Goal: Task Accomplishment & Management: Use online tool/utility

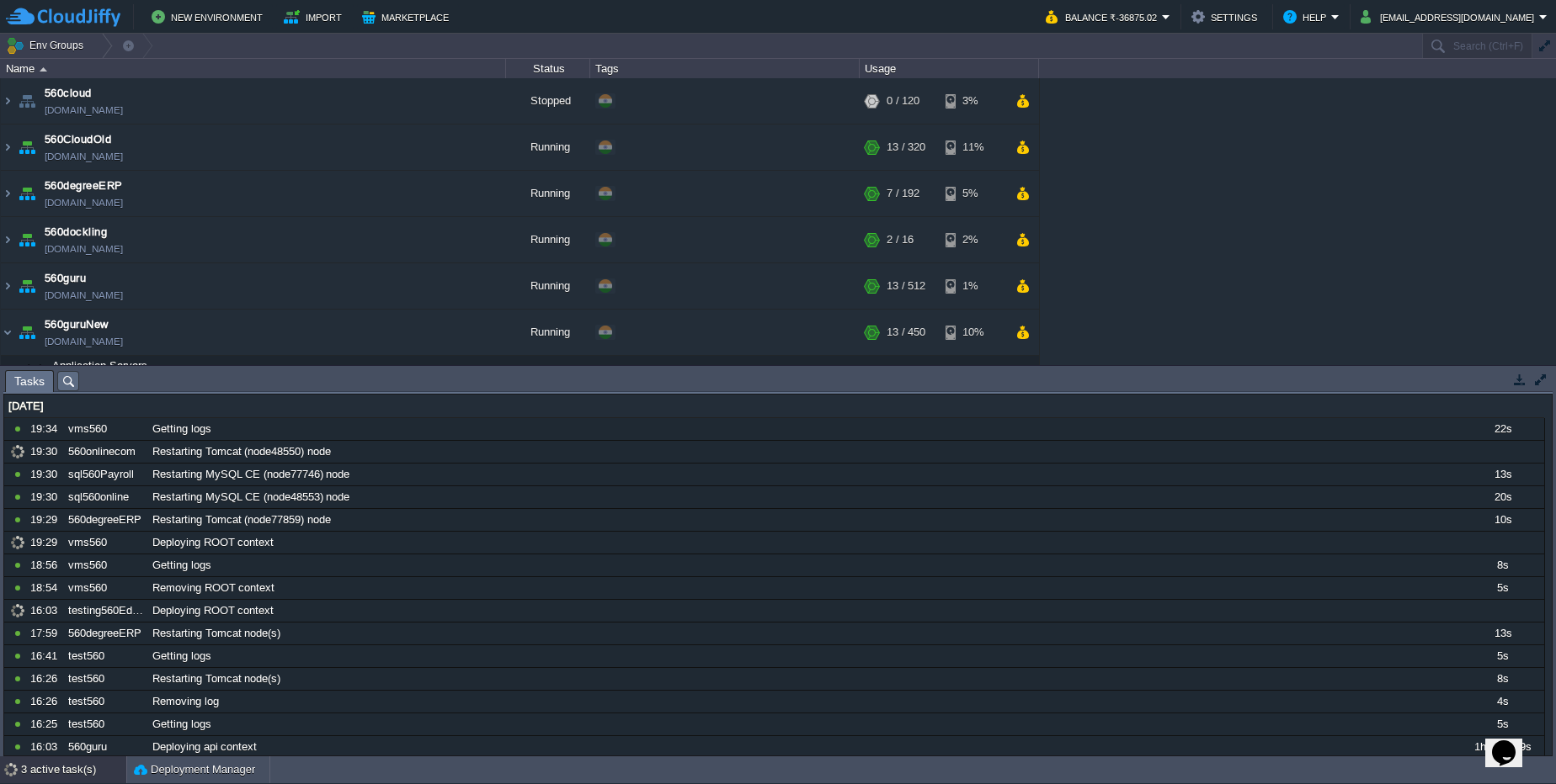
scroll to position [1148, 0]
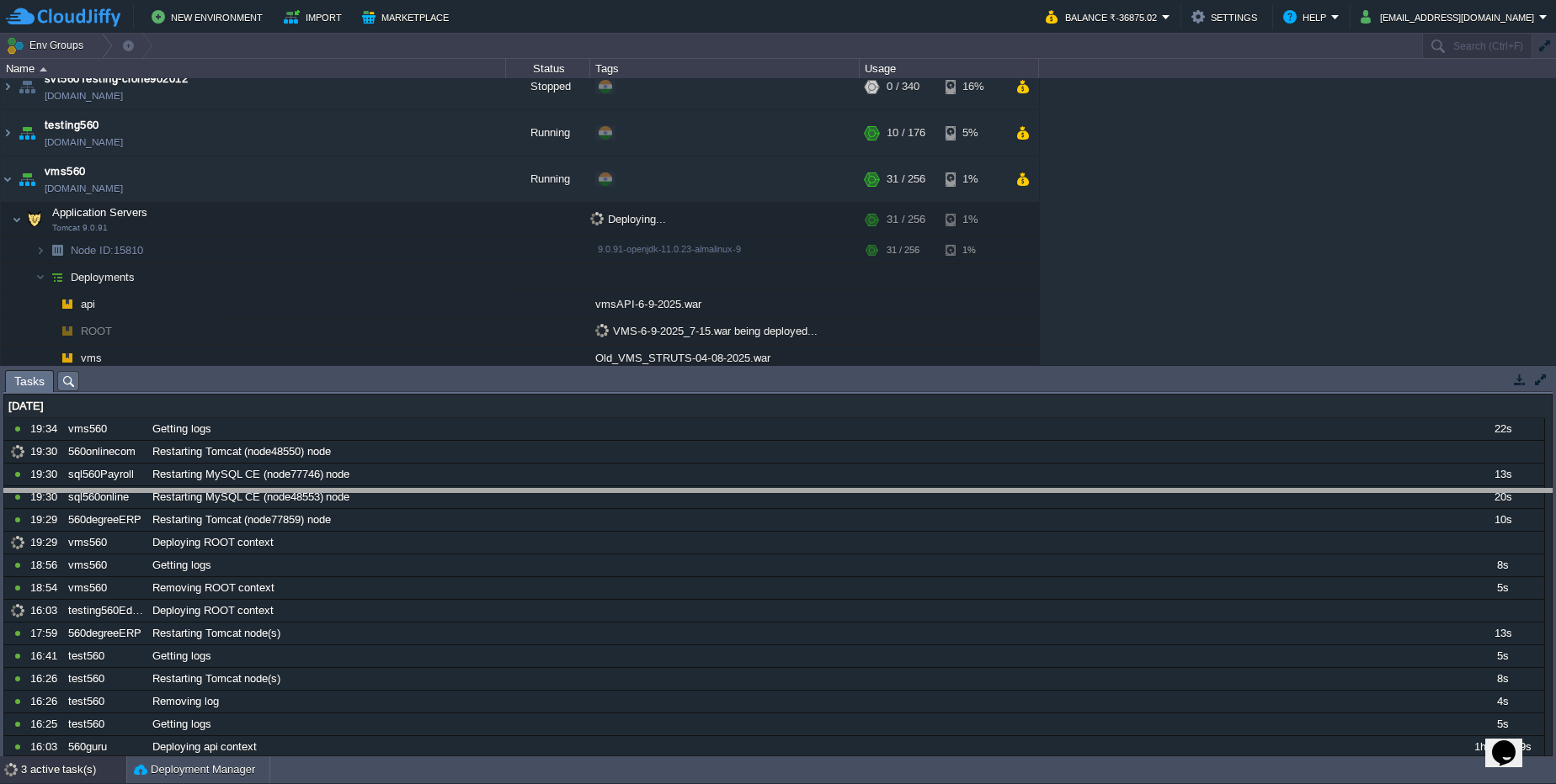
drag, startPoint x: 640, startPoint y: 376, endPoint x: 680, endPoint y: 511, distance: 140.8
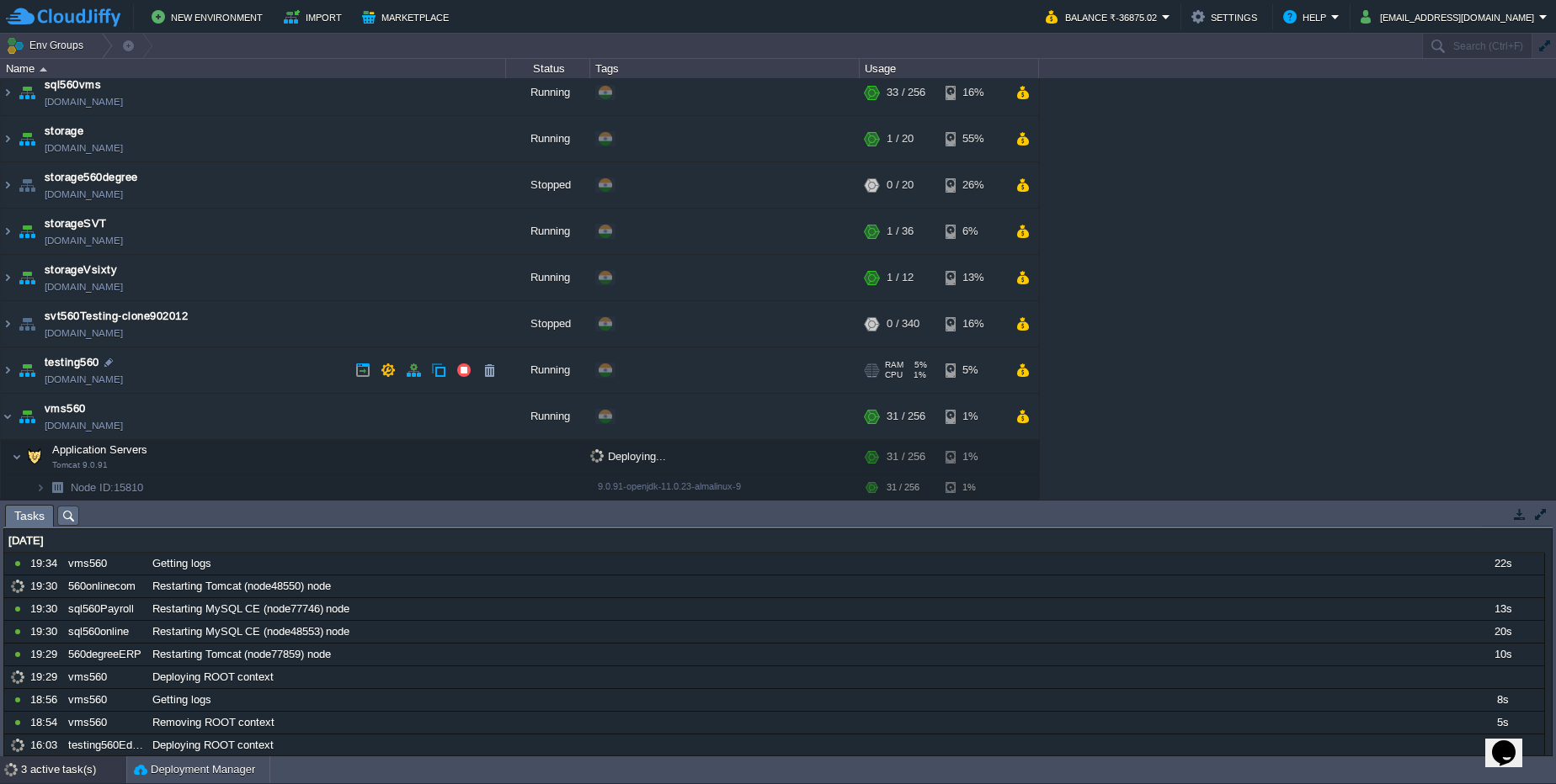
scroll to position [1112, 0]
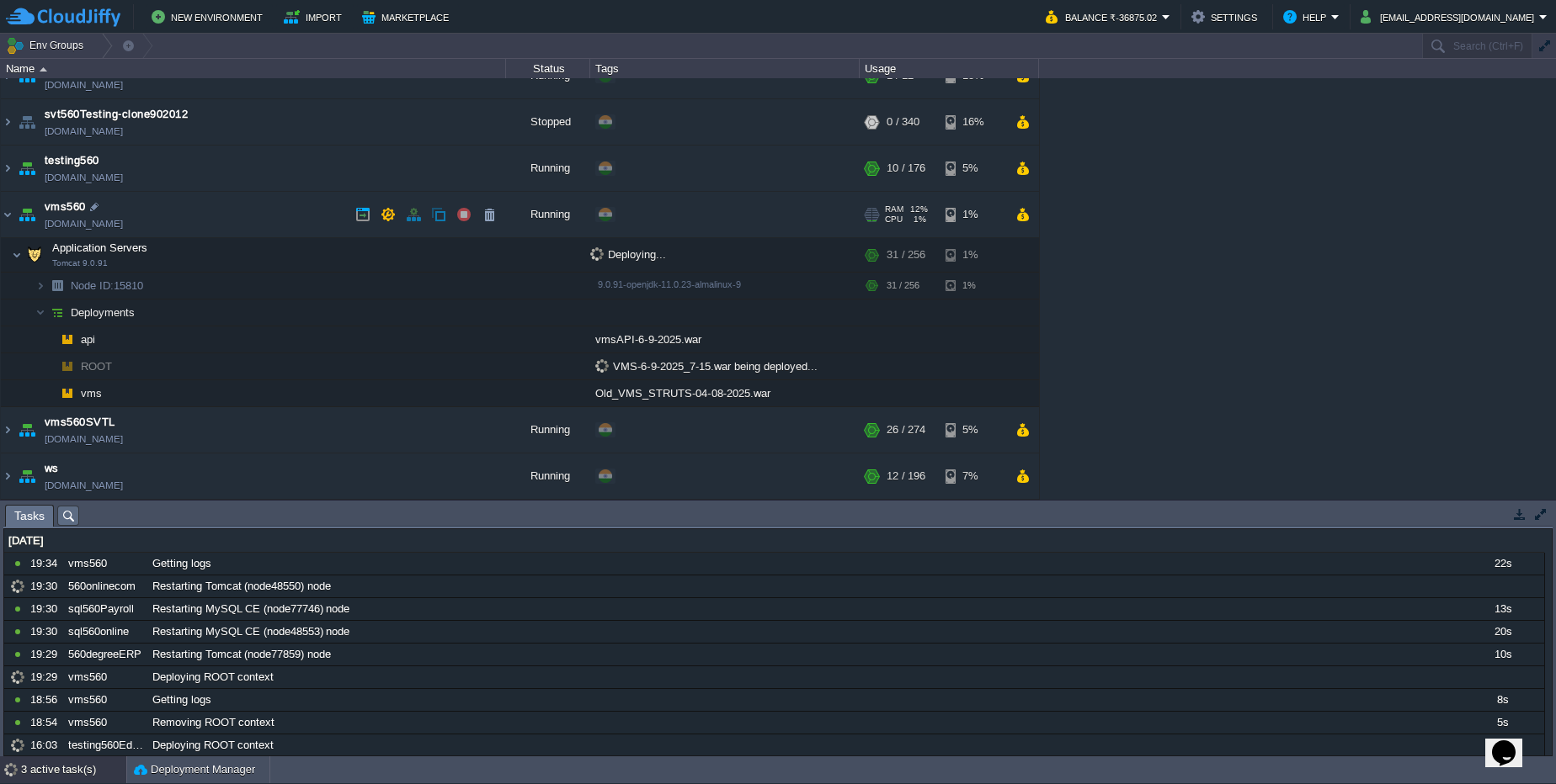
click at [123, 223] on link "vms560.cloudjiffy.net" at bounding box center [83, 224] width 79 height 17
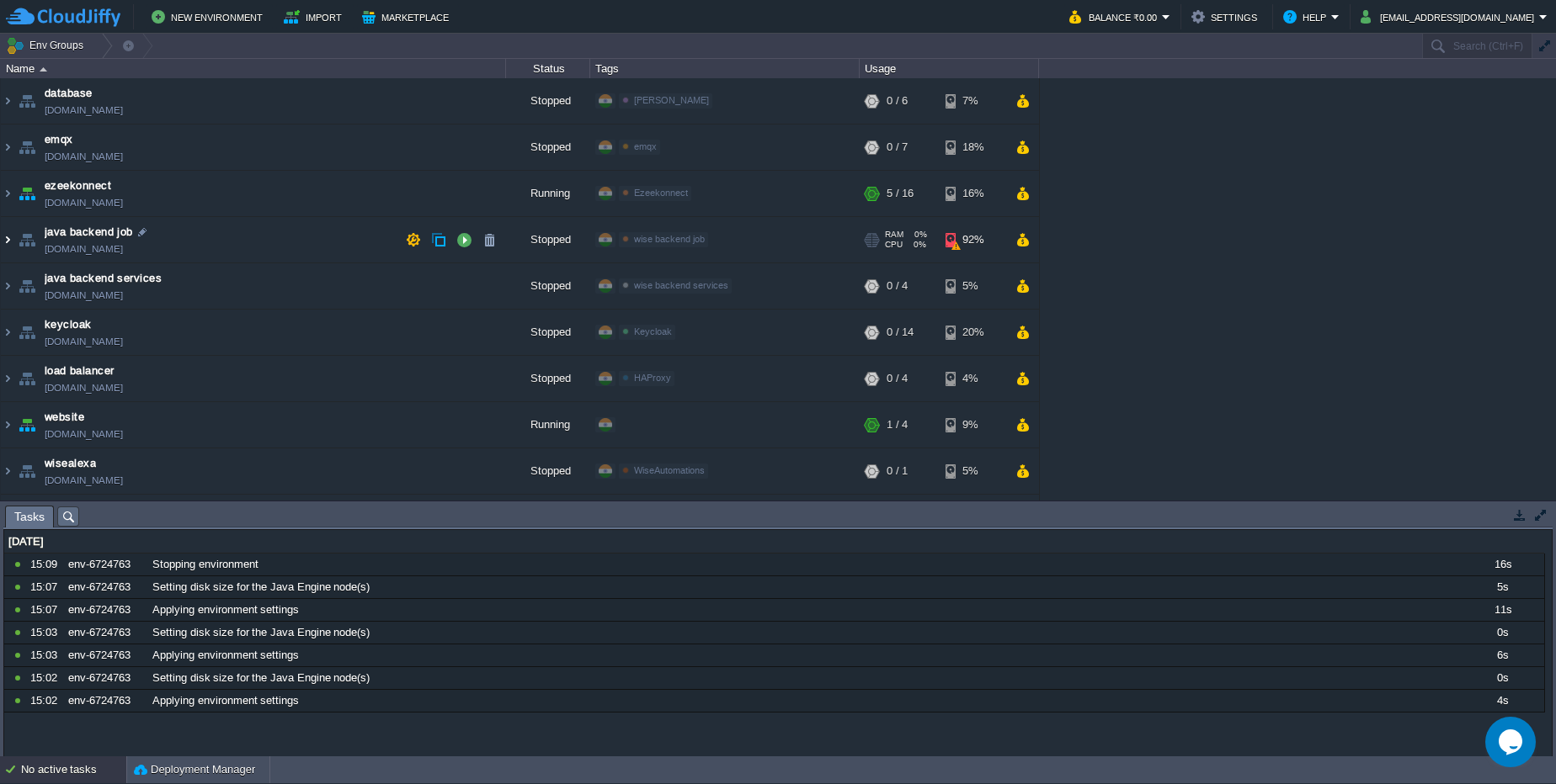
click at [5, 247] on img at bounding box center [7, 240] width 14 height 45
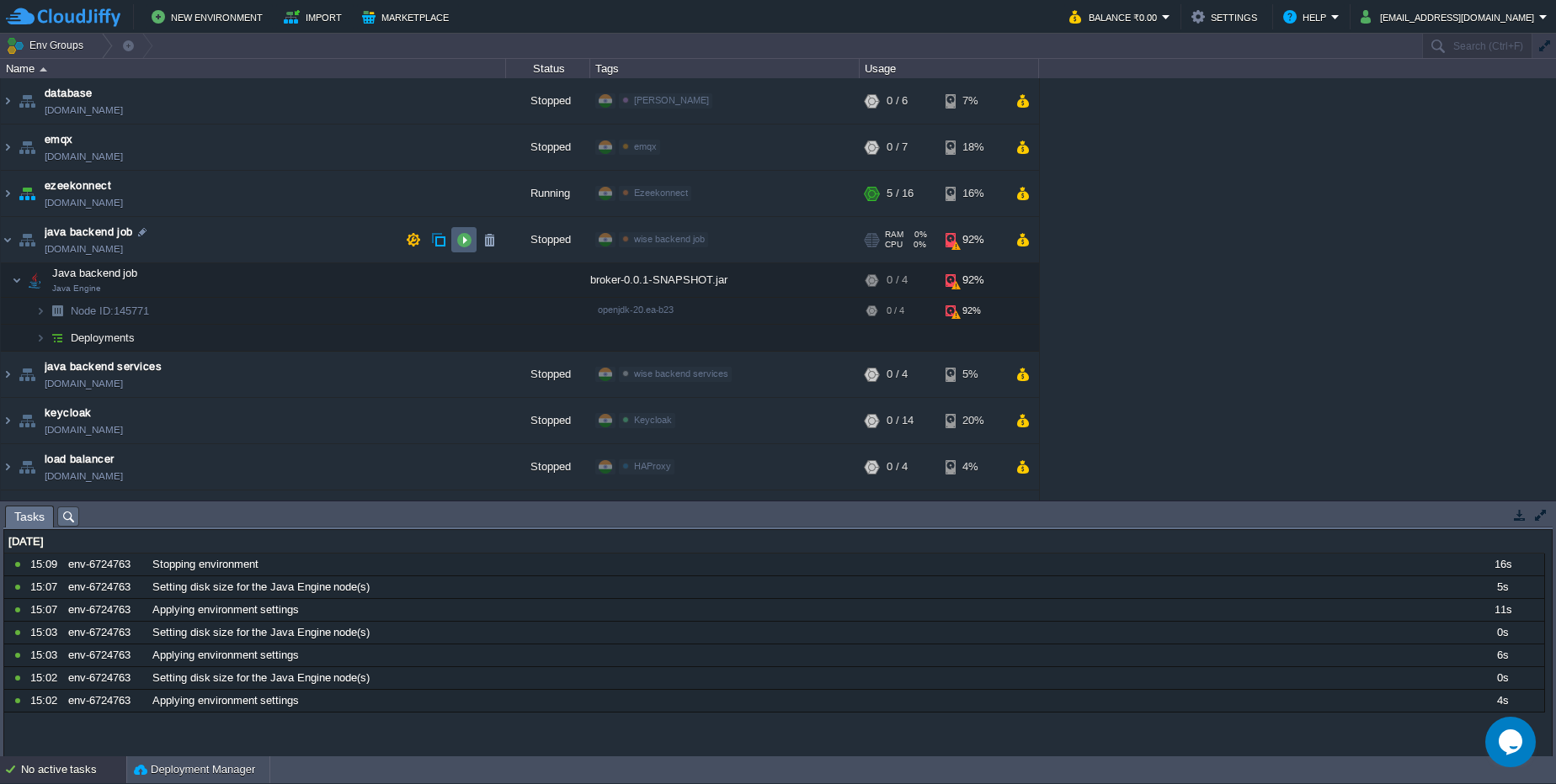
click at [466, 243] on button "button" at bounding box center [464, 239] width 15 height 15
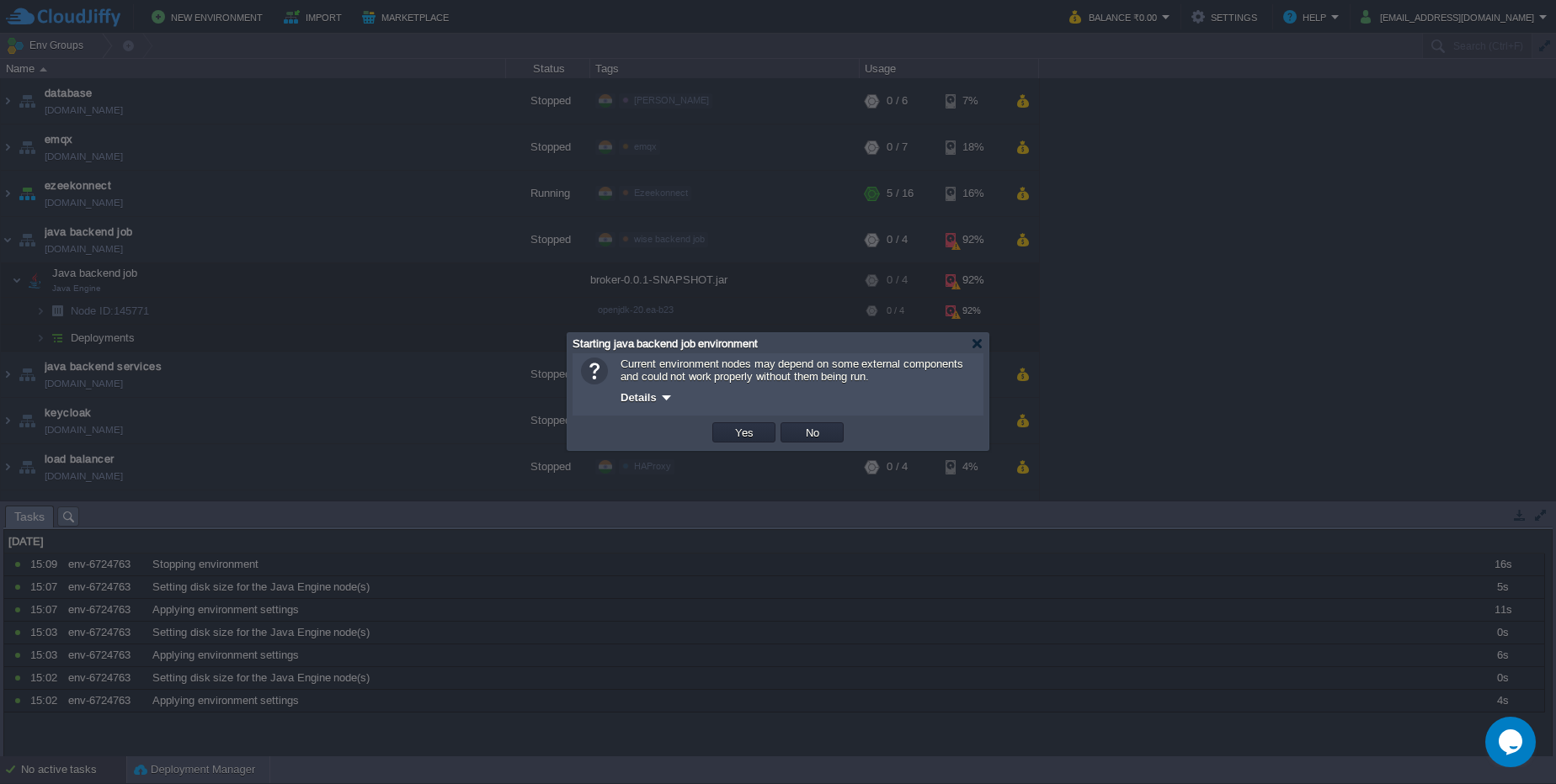
click at [398, 171] on div at bounding box center [778, 392] width 1556 height 784
click at [807, 439] on button "No" at bounding box center [812, 432] width 23 height 15
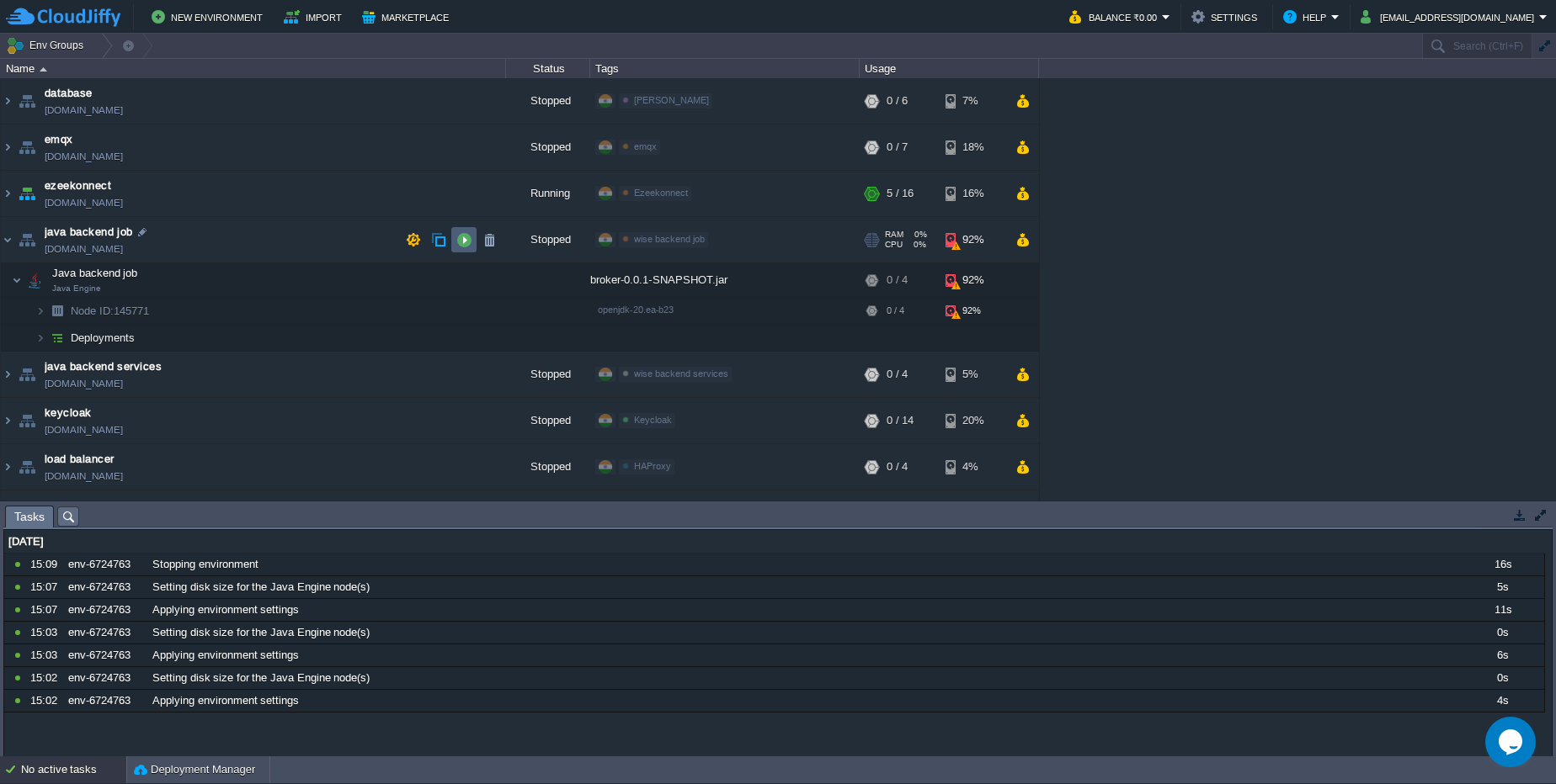
click at [469, 244] on button "button" at bounding box center [464, 239] width 15 height 15
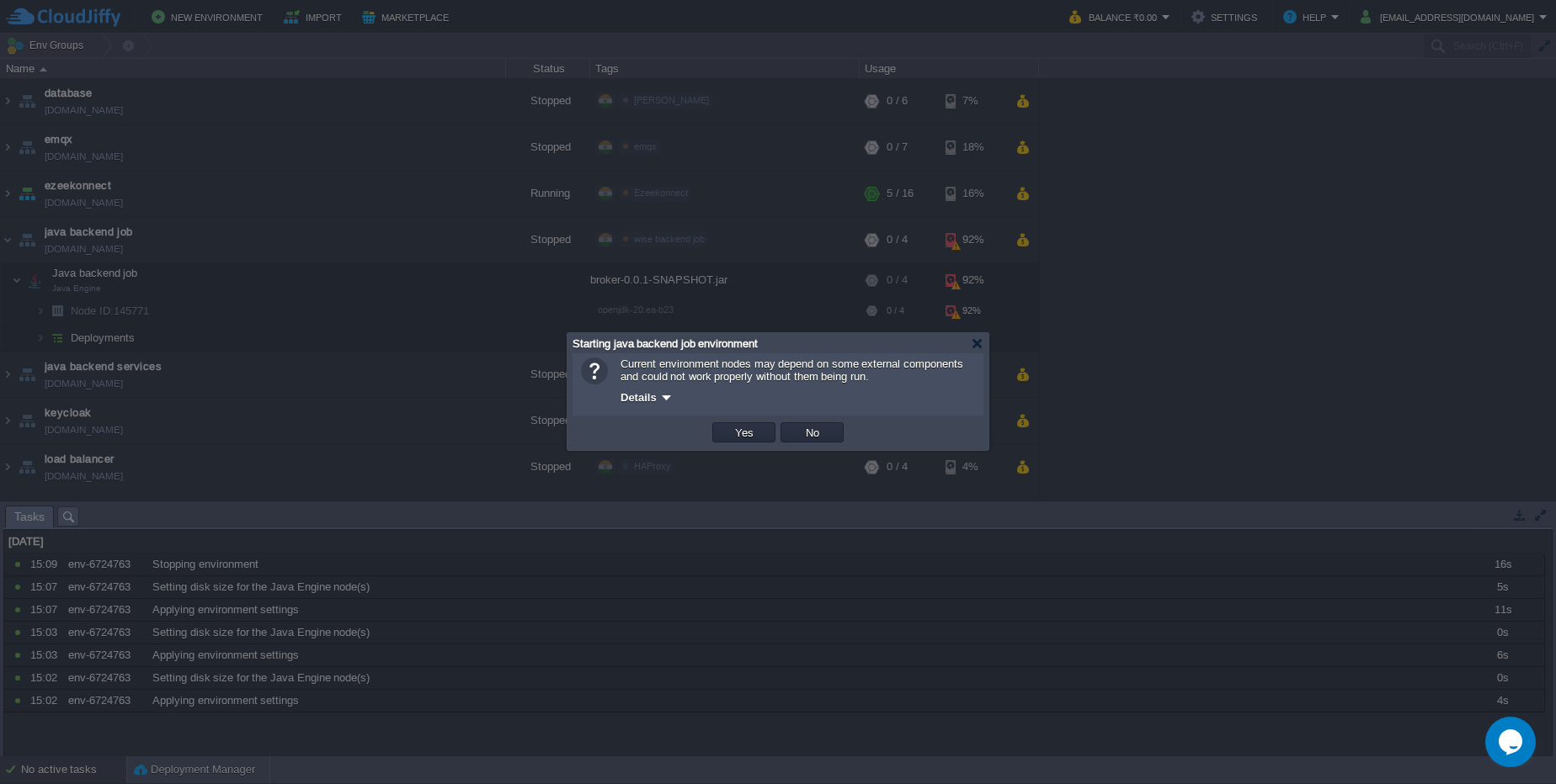
click at [481, 136] on div at bounding box center [778, 392] width 1556 height 784
drag, startPoint x: 800, startPoint y: 433, endPoint x: 810, endPoint y: 333, distance: 100.5
click at [801, 429] on button "No" at bounding box center [812, 432] width 23 height 15
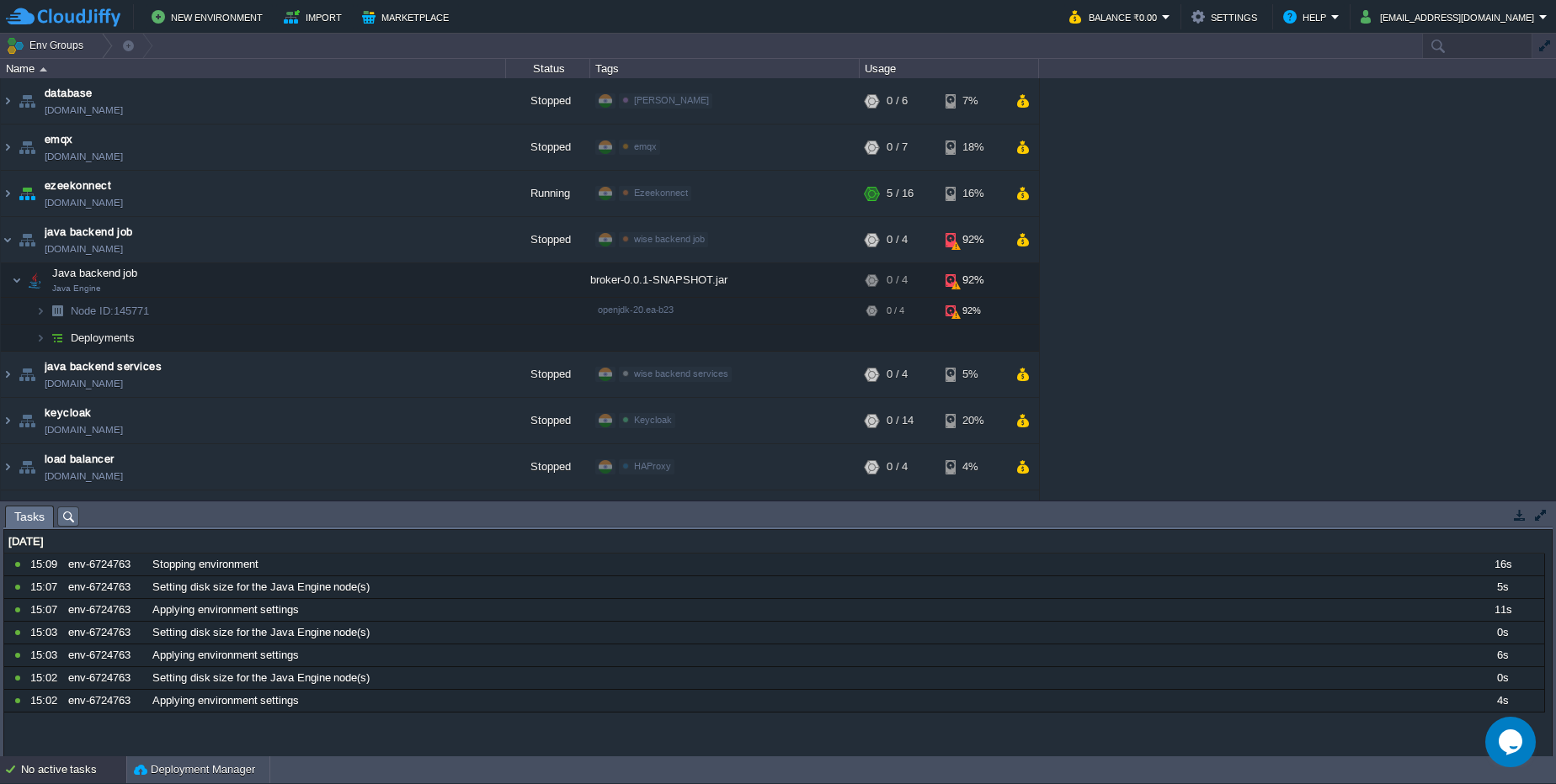
click at [1494, 47] on div at bounding box center [1477, 45] width 110 height 24
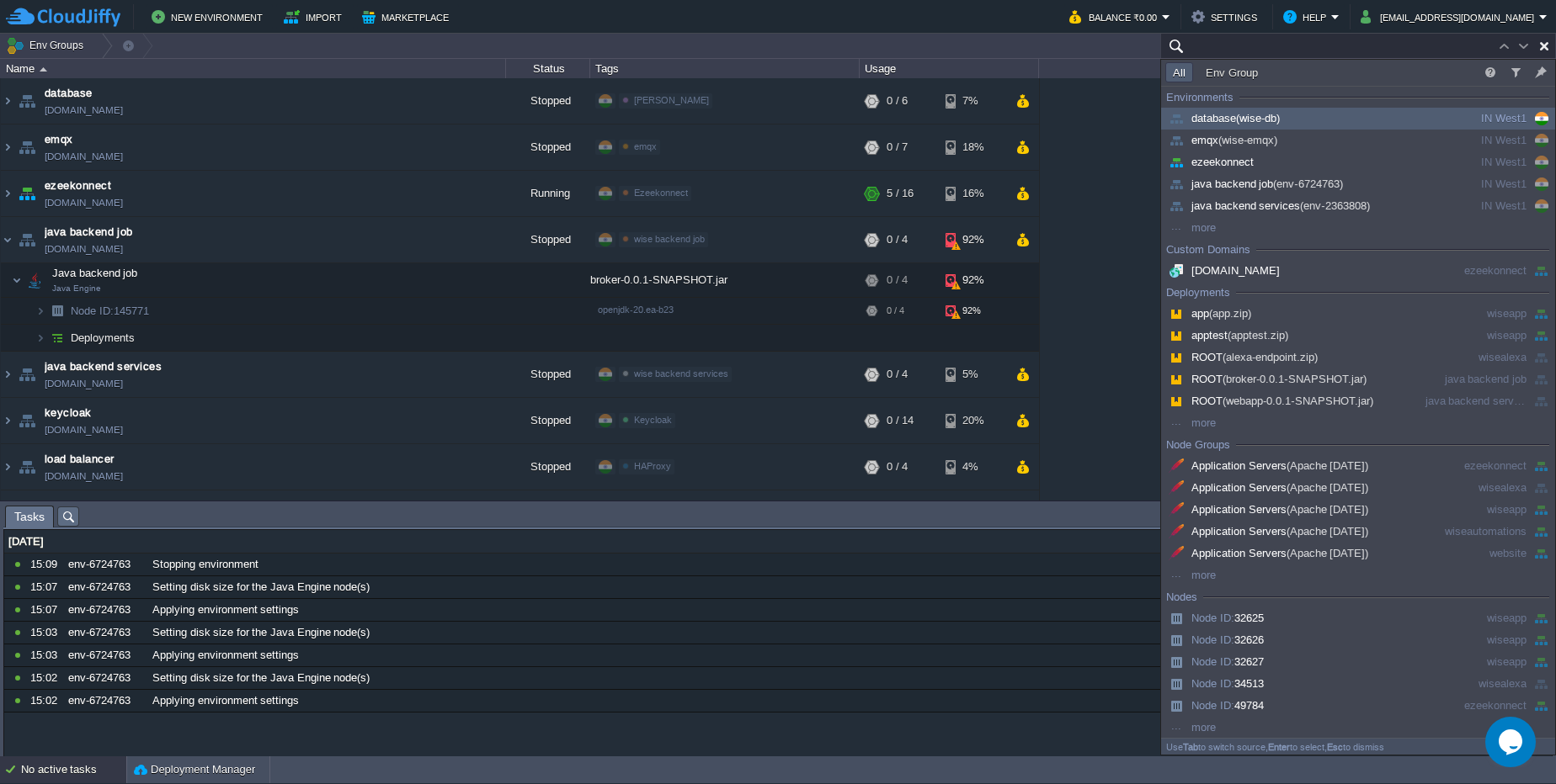
paste input "45.252.190.80."
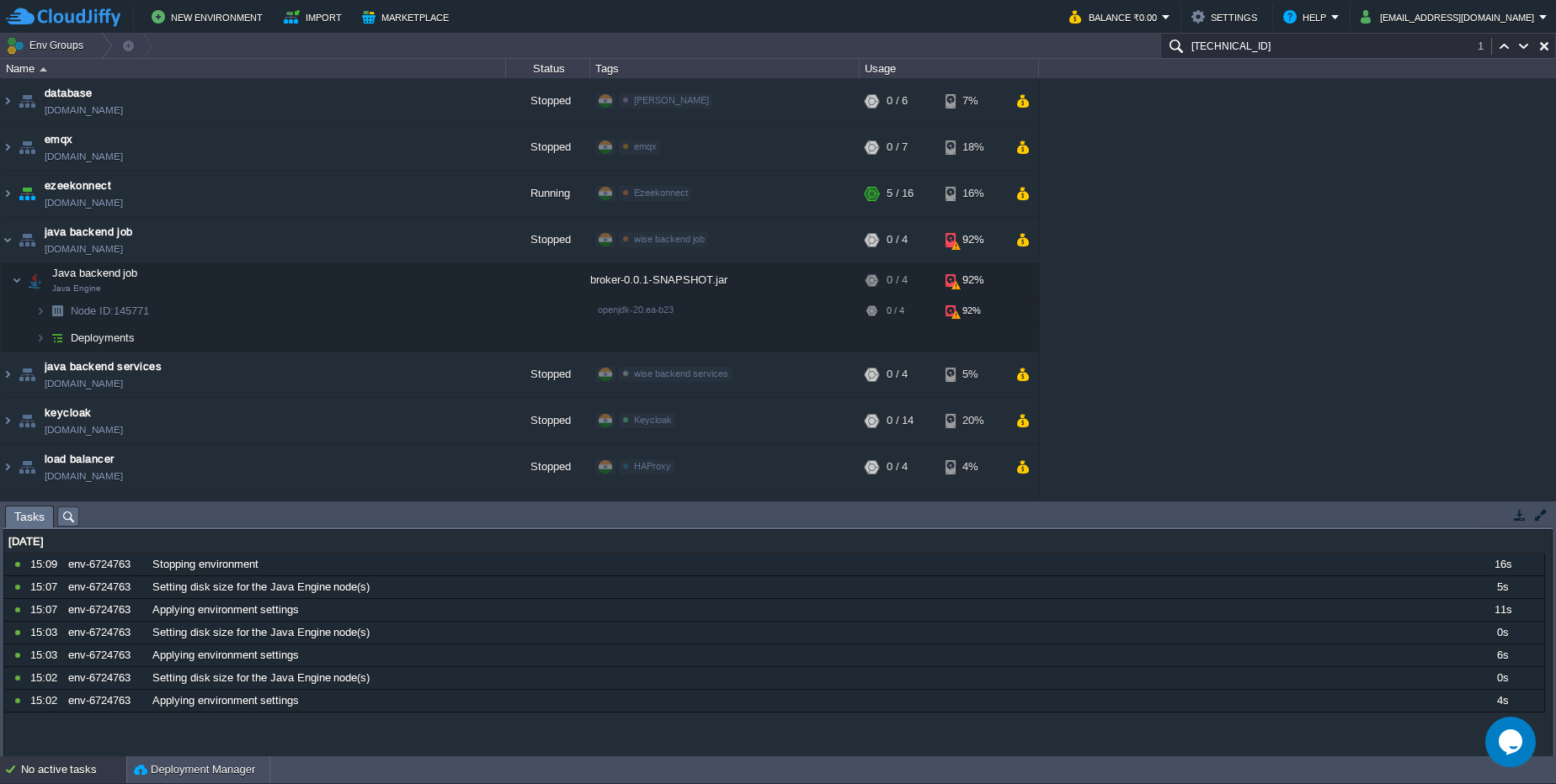
scroll to position [467, 0]
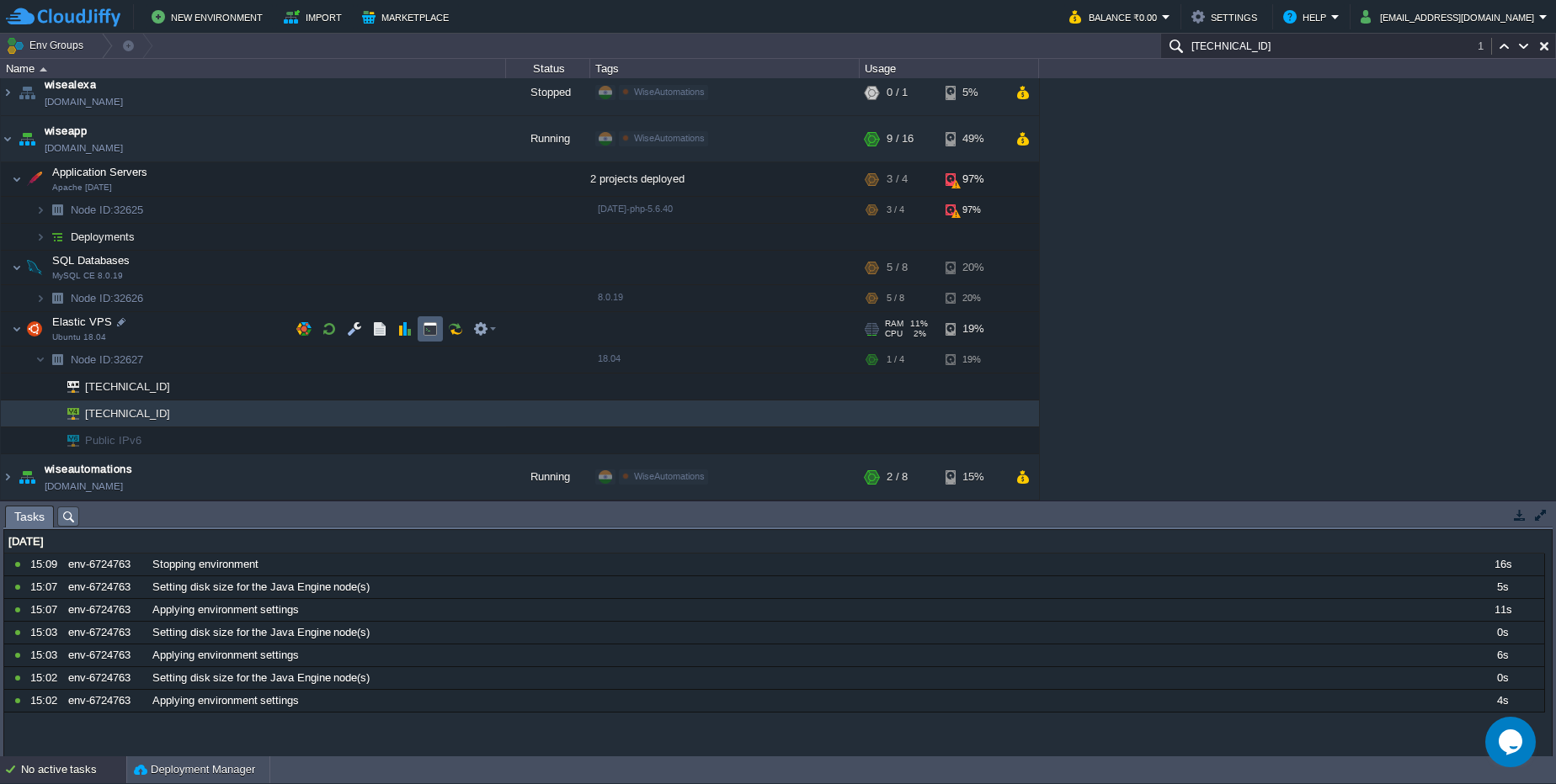
type input "45.252.190.80"
click at [424, 325] on button "button" at bounding box center [430, 328] width 15 height 15
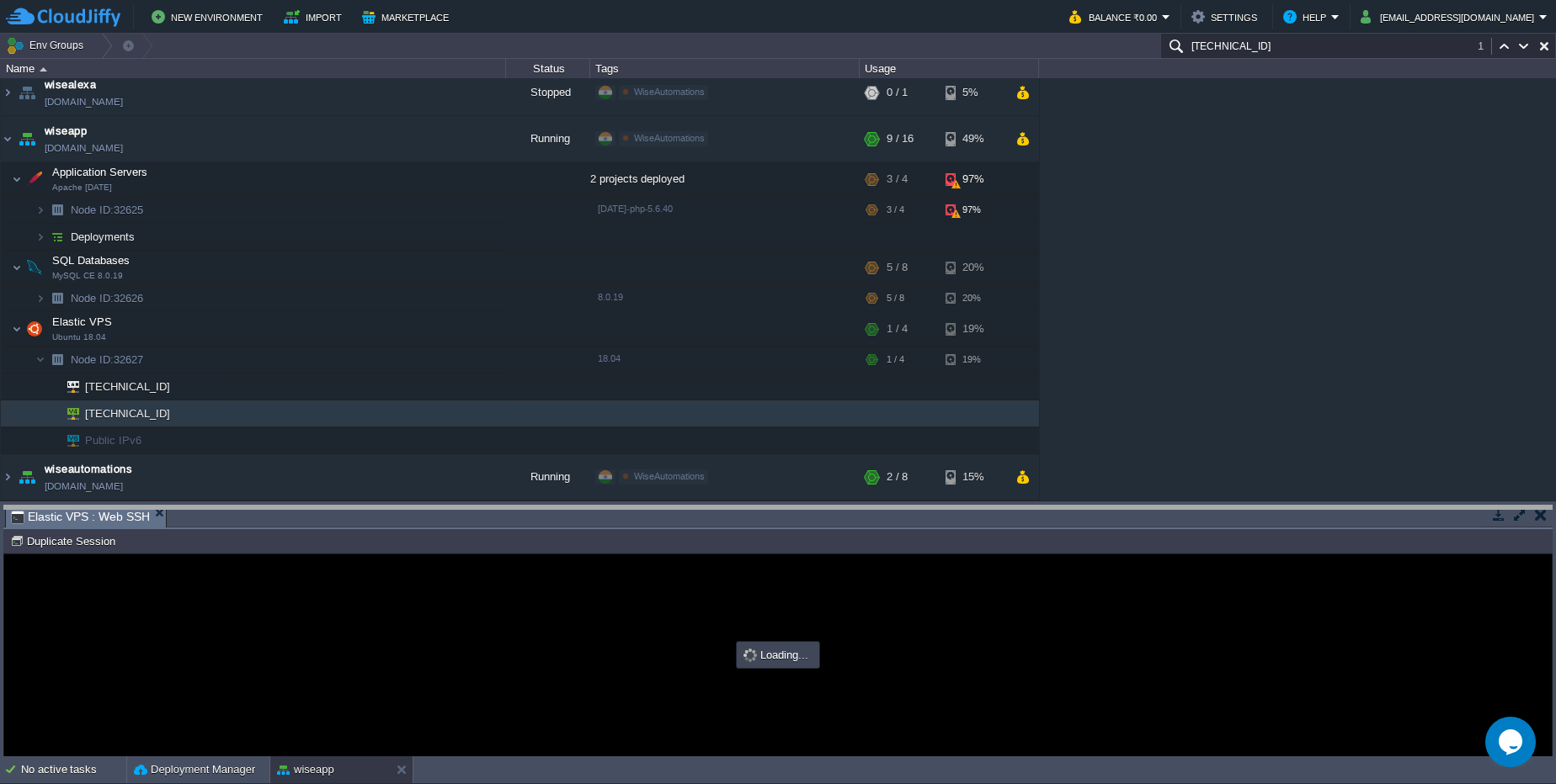
scroll to position [0, 0]
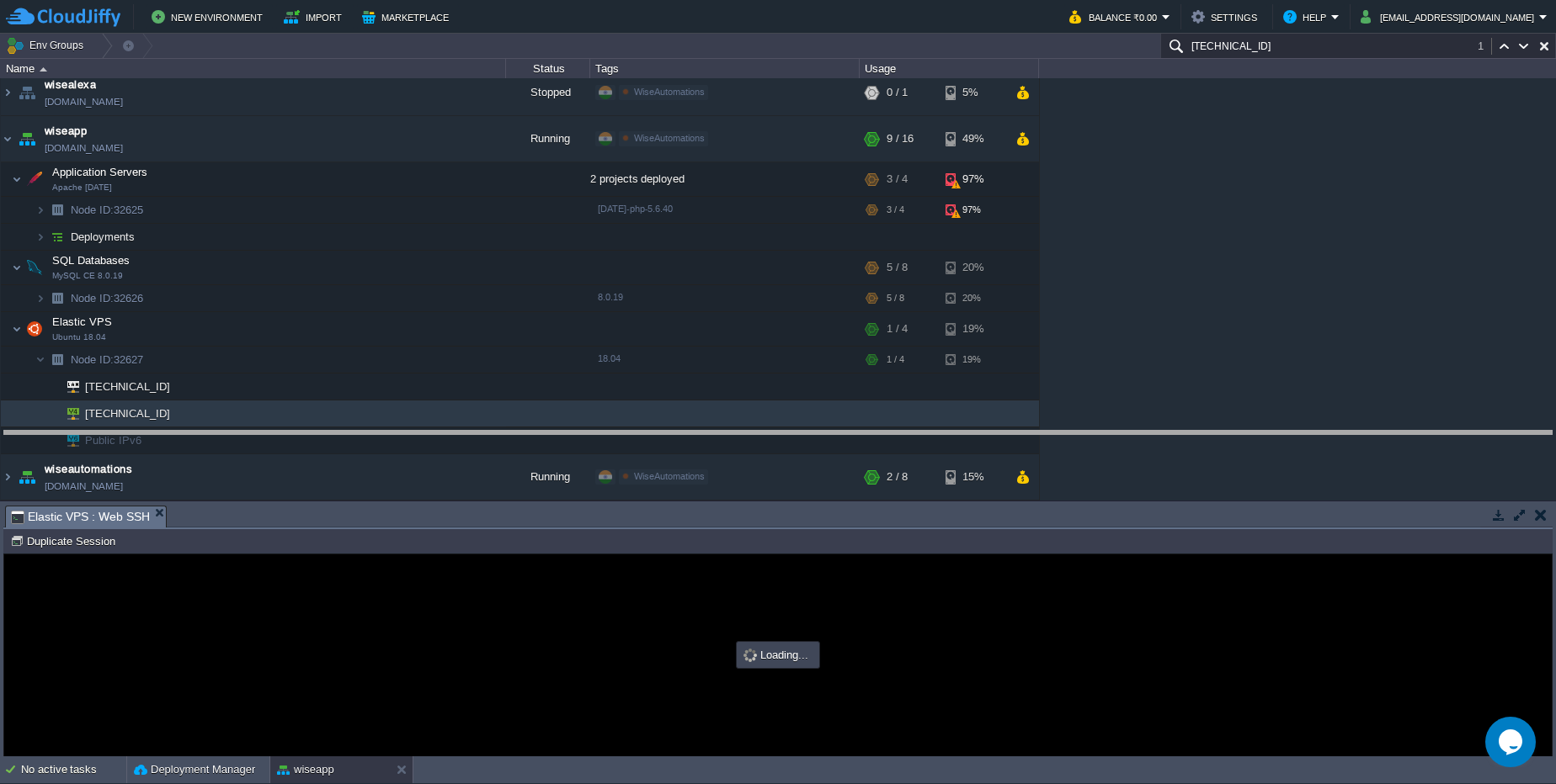
drag, startPoint x: 557, startPoint y: 506, endPoint x: 553, endPoint y: 438, distance: 68.1
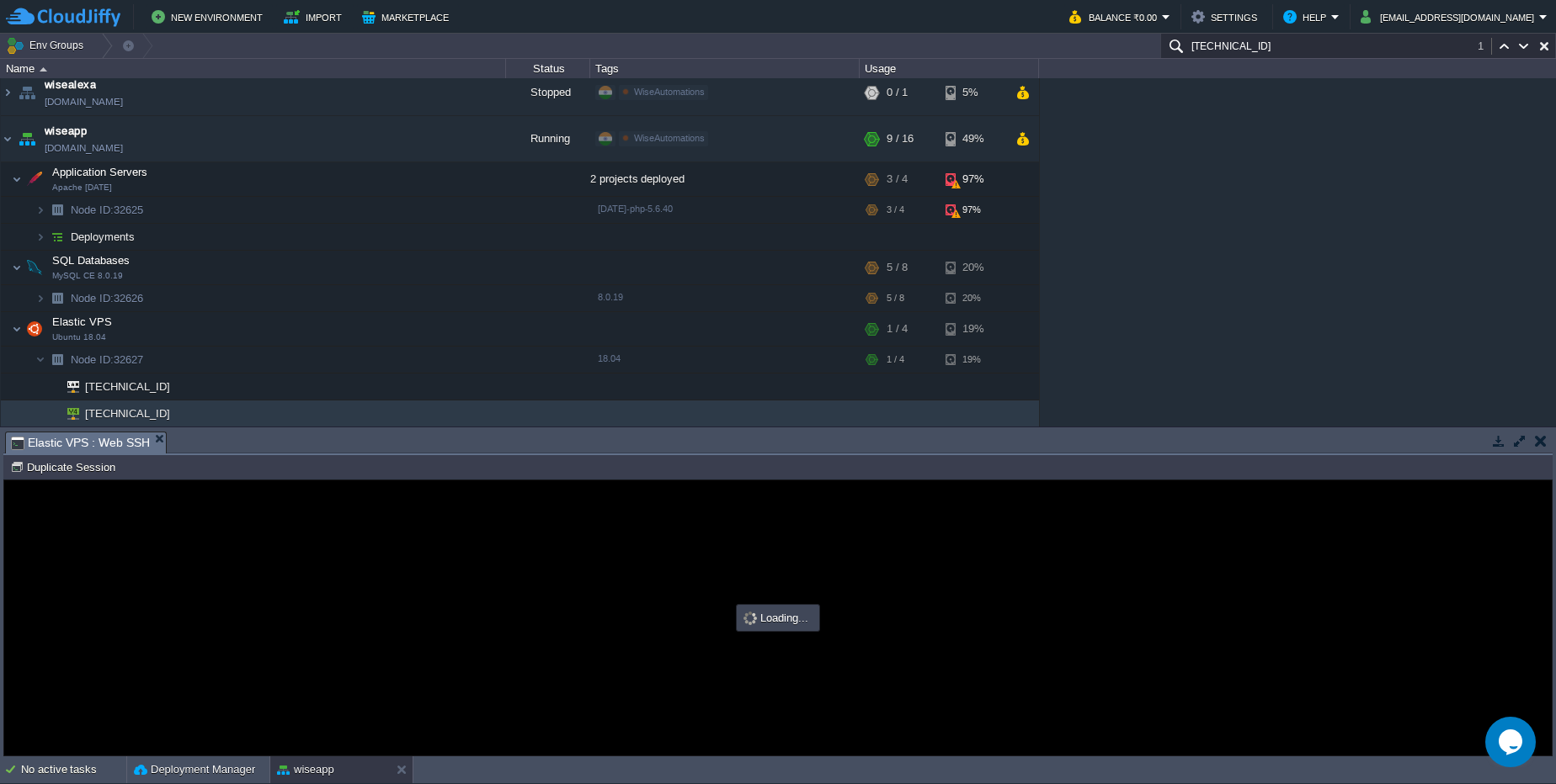
type input "#000000"
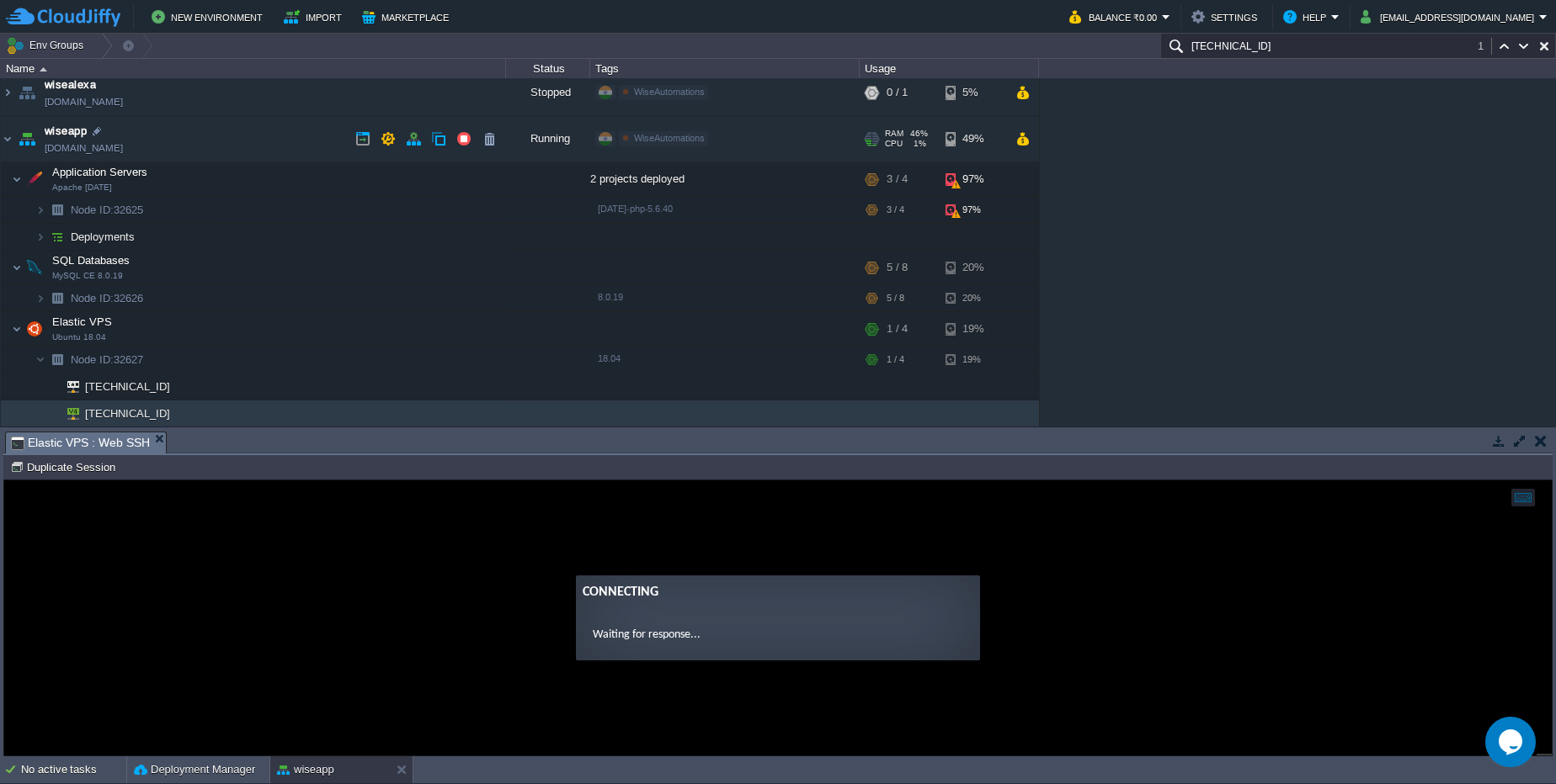
click at [123, 153] on link "wiseapp.cloudjiffy.net" at bounding box center [83, 148] width 79 height 17
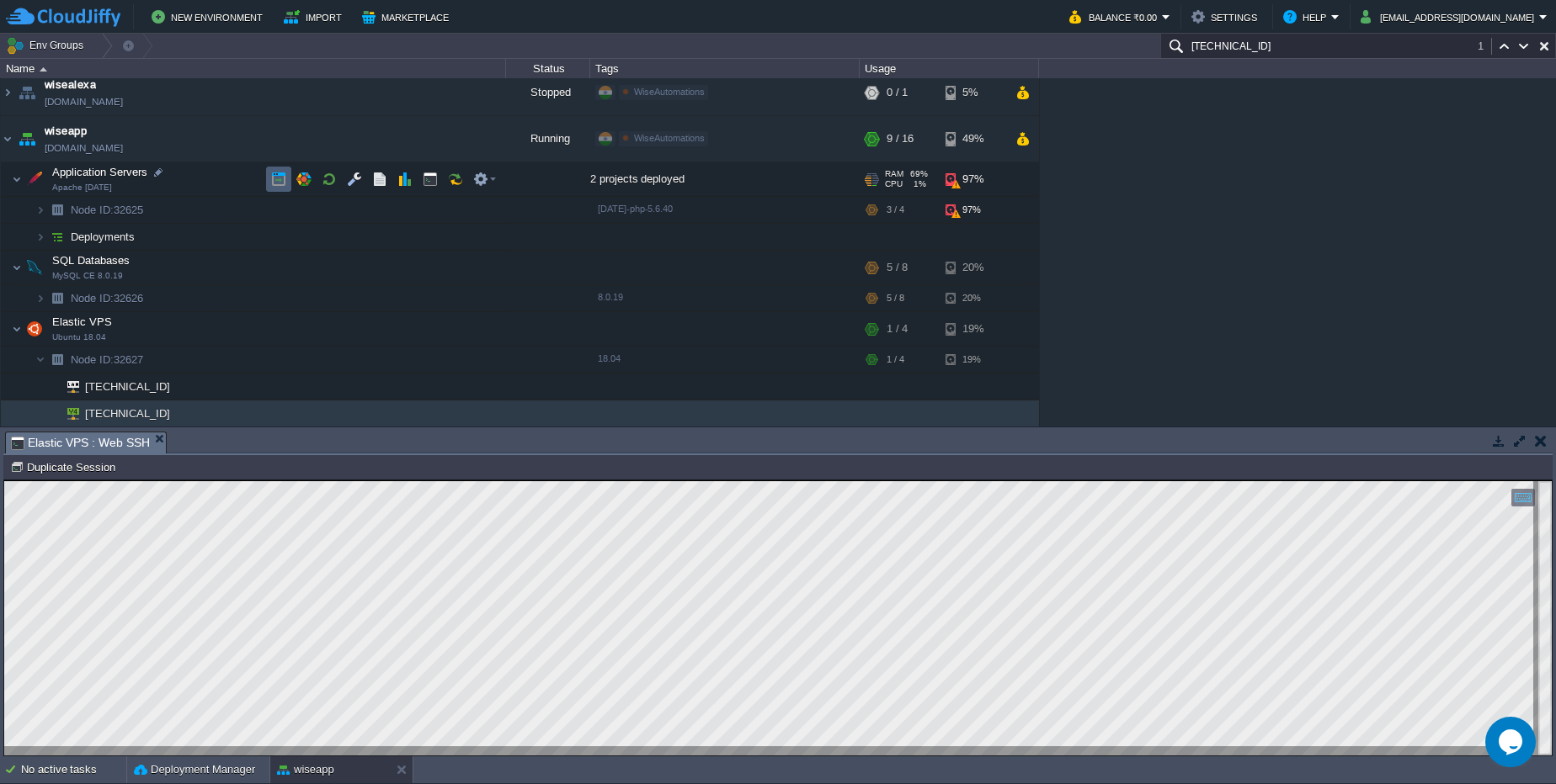
click at [272, 180] on button "button" at bounding box center [278, 179] width 15 height 15
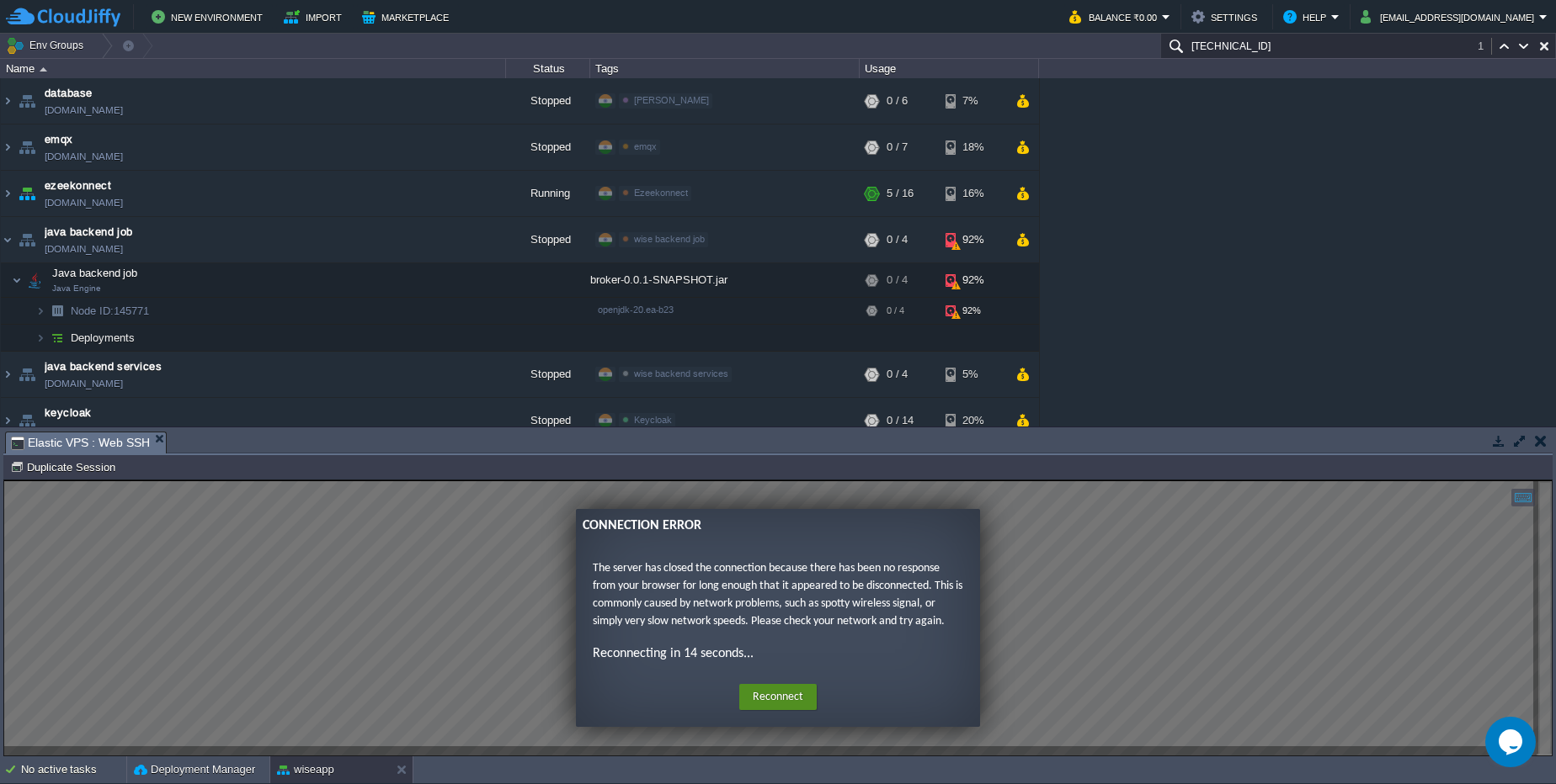
click at [791, 707] on button "Reconnect" at bounding box center [778, 697] width 78 height 27
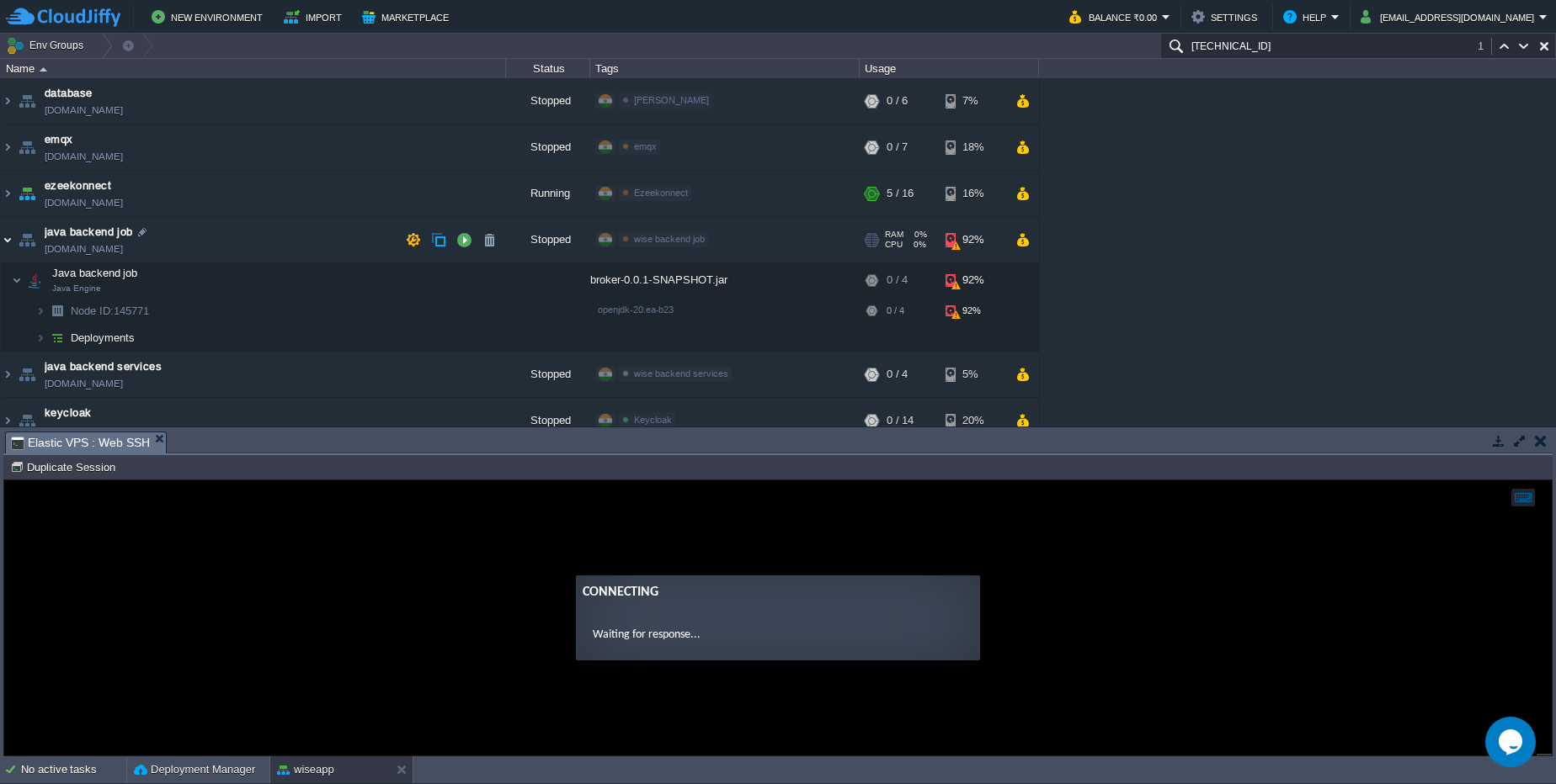
click at [14, 244] on img at bounding box center [7, 240] width 14 height 45
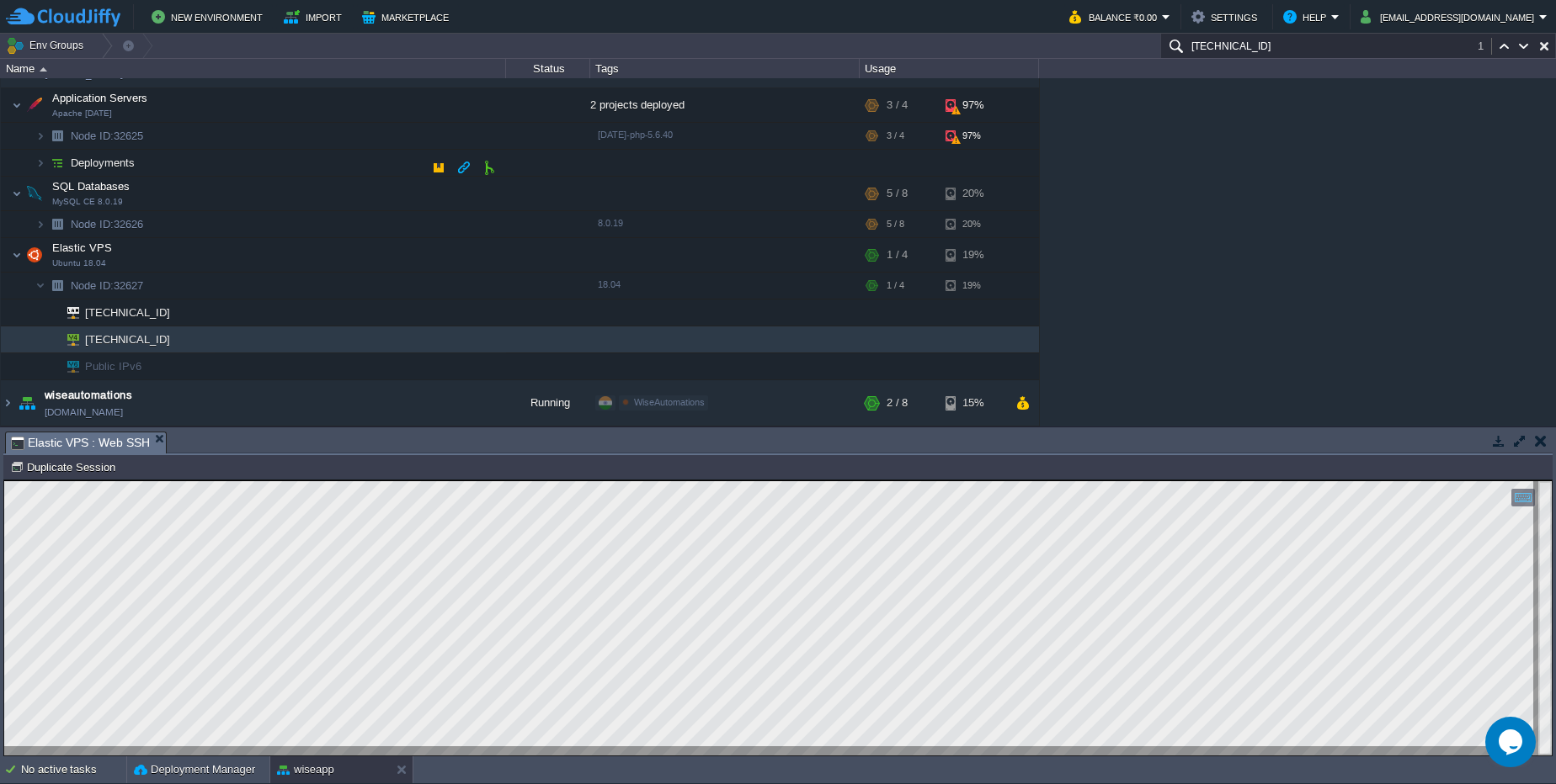
scroll to position [352, 0]
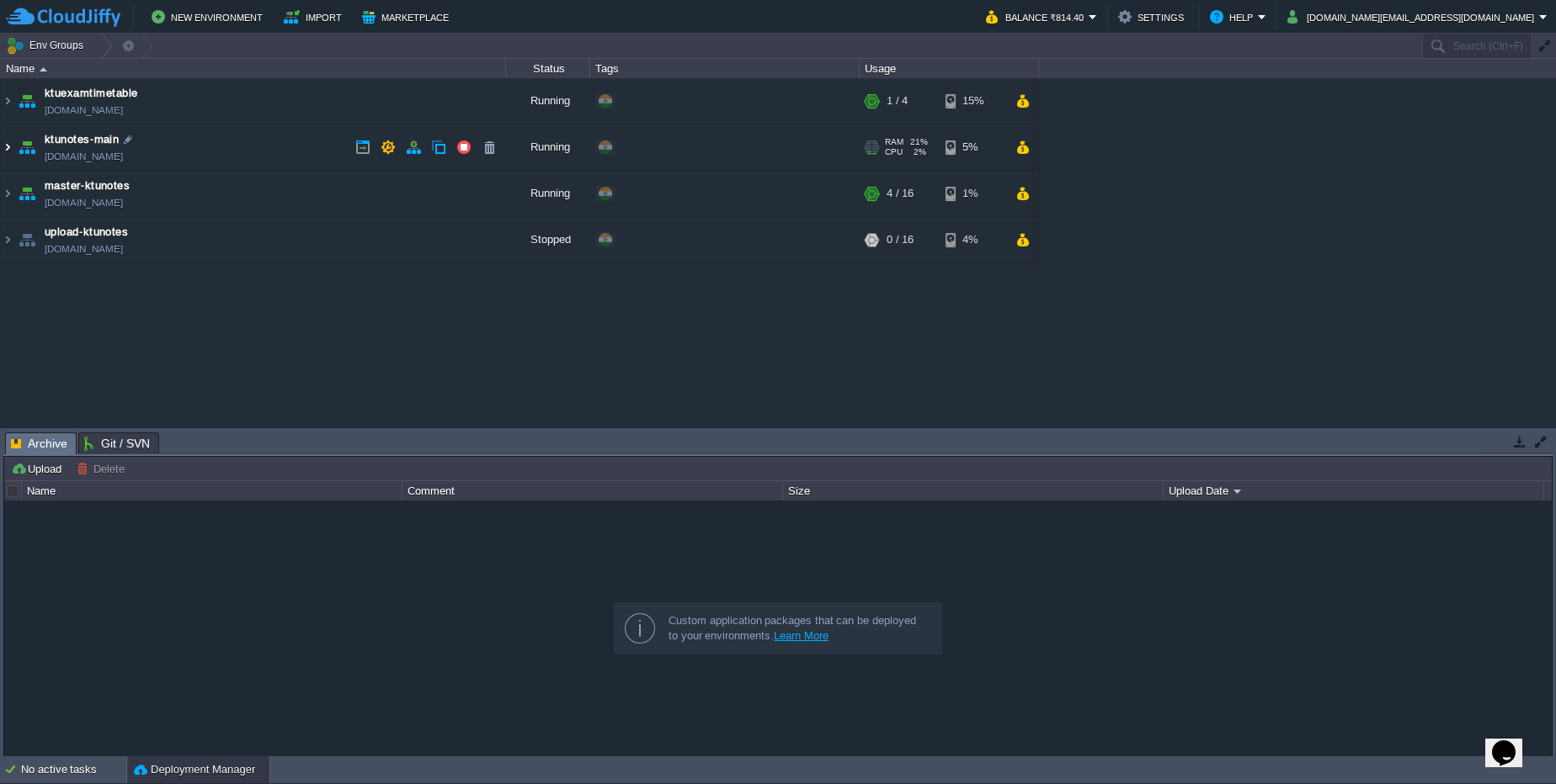
click at [3, 145] on img at bounding box center [7, 147] width 14 height 45
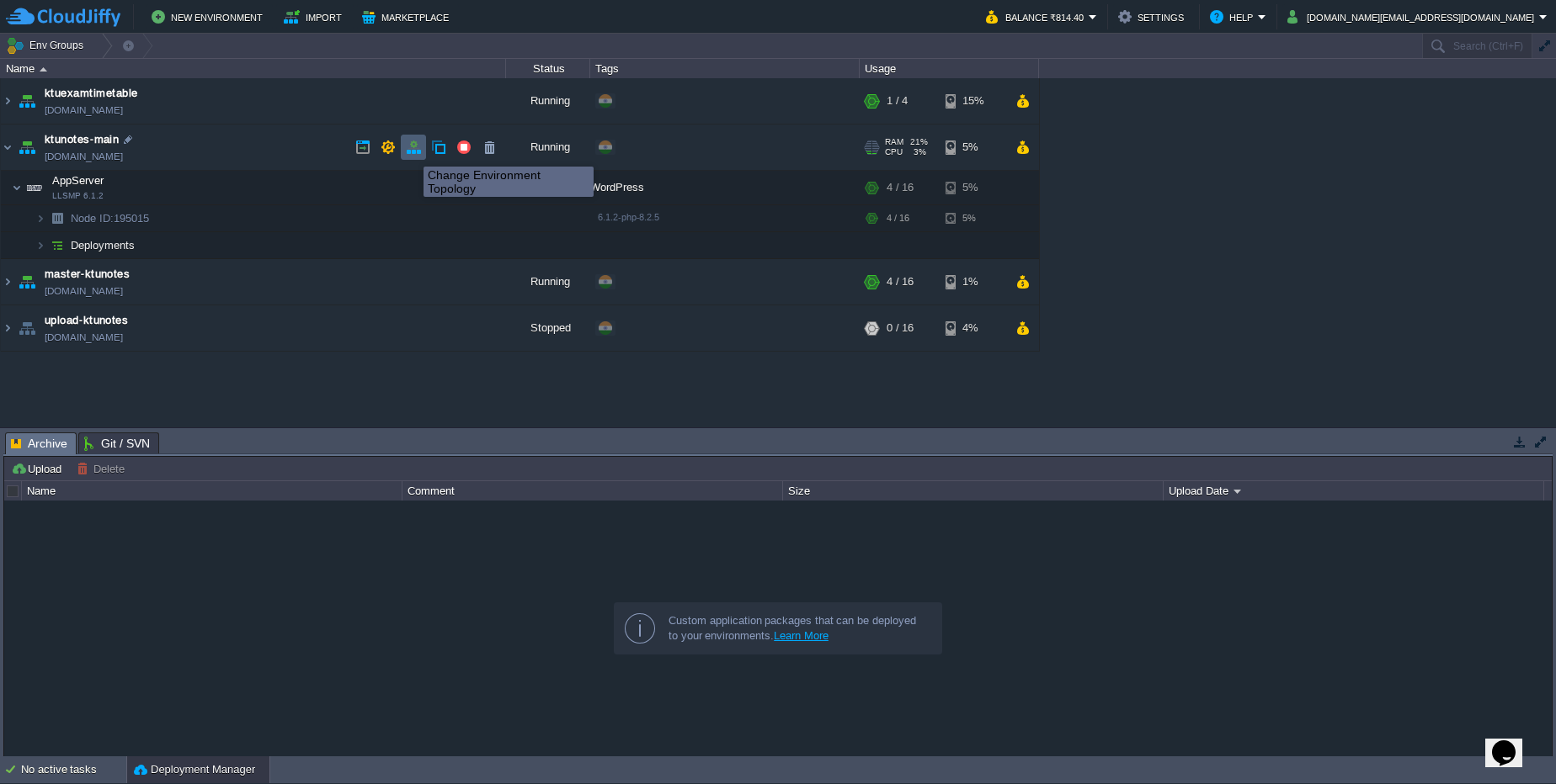
click at [414, 152] on button "button" at bounding box center [413, 147] width 15 height 15
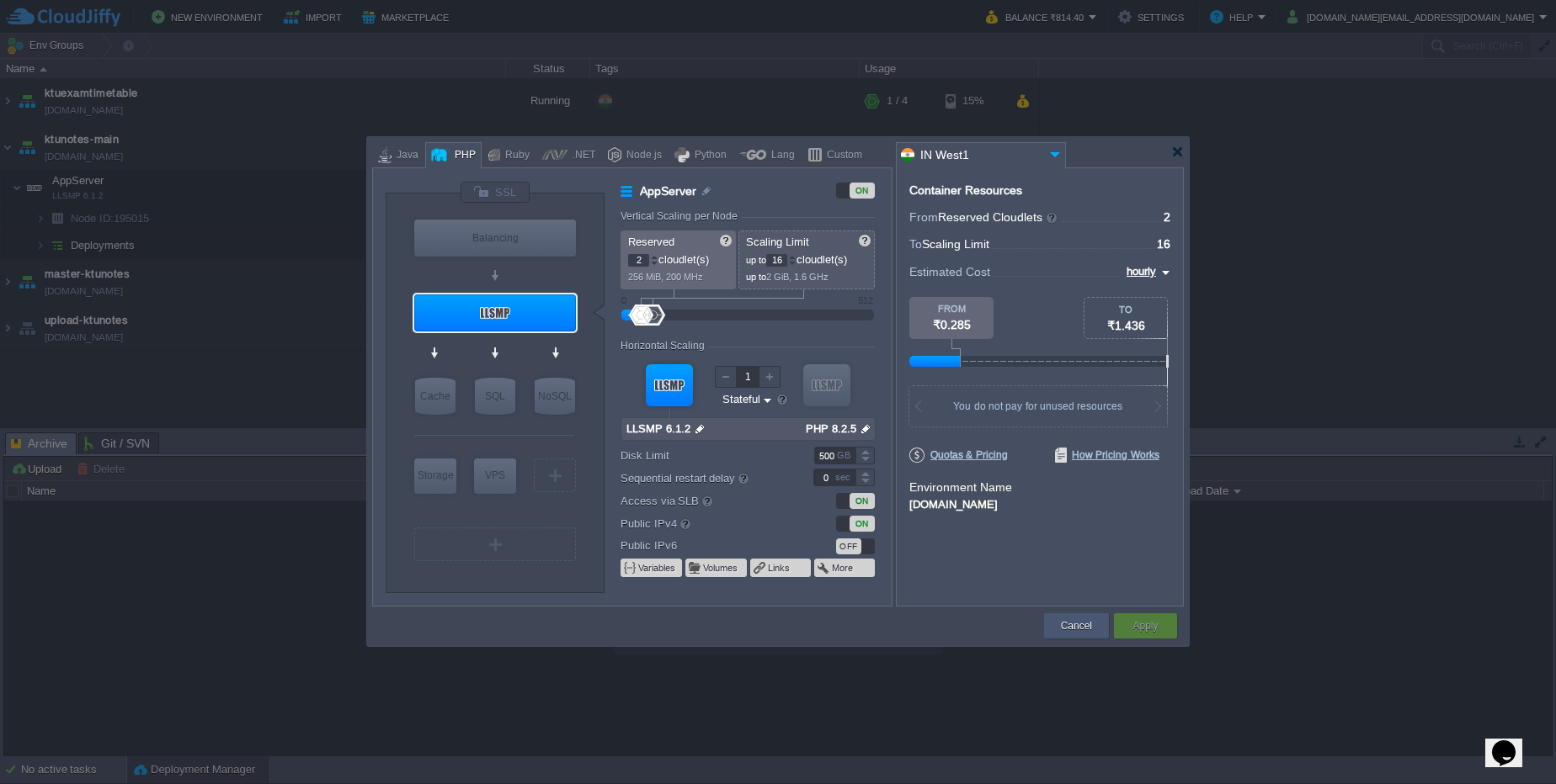
click at [1077, 627] on button "Cancel" at bounding box center [1076, 626] width 32 height 17
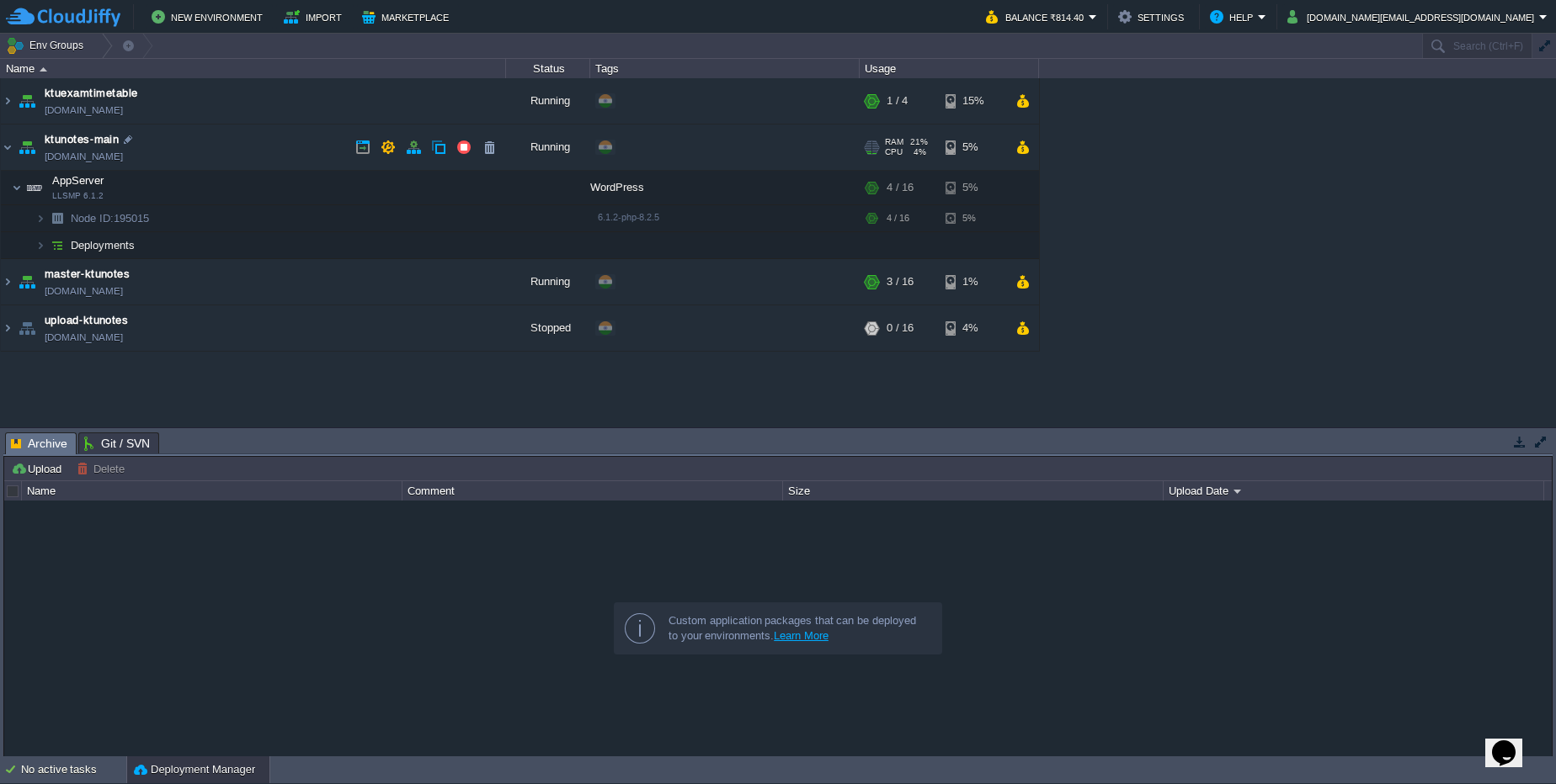
click at [91, 154] on link "ktunotes.cloudjiffy.net" at bounding box center [83, 156] width 79 height 17
click at [41, 254] on img at bounding box center [40, 244] width 10 height 26
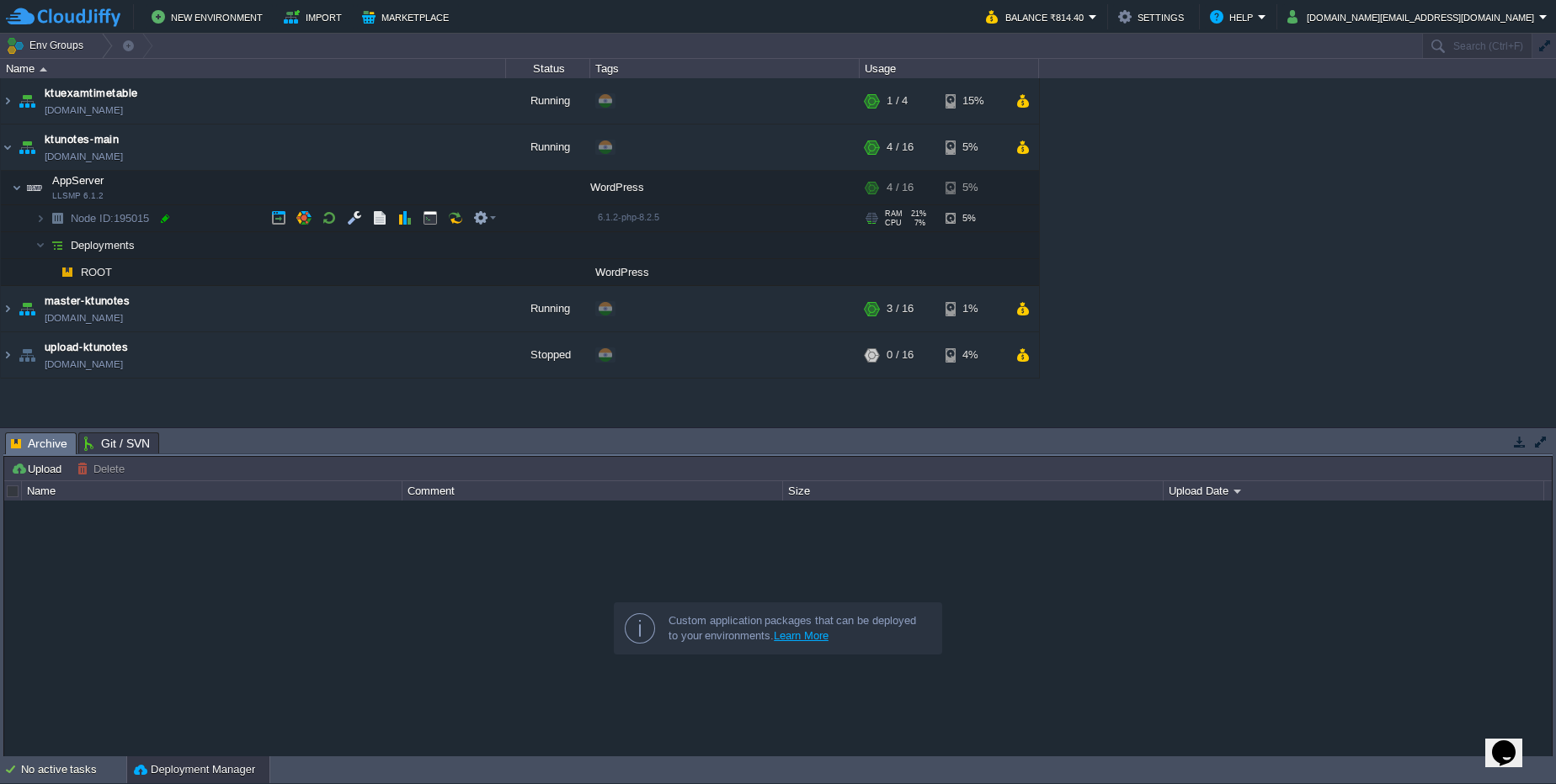
click at [168, 220] on div at bounding box center [164, 218] width 15 height 15
click at [15, 308] on img at bounding box center [27, 309] width 23 height 45
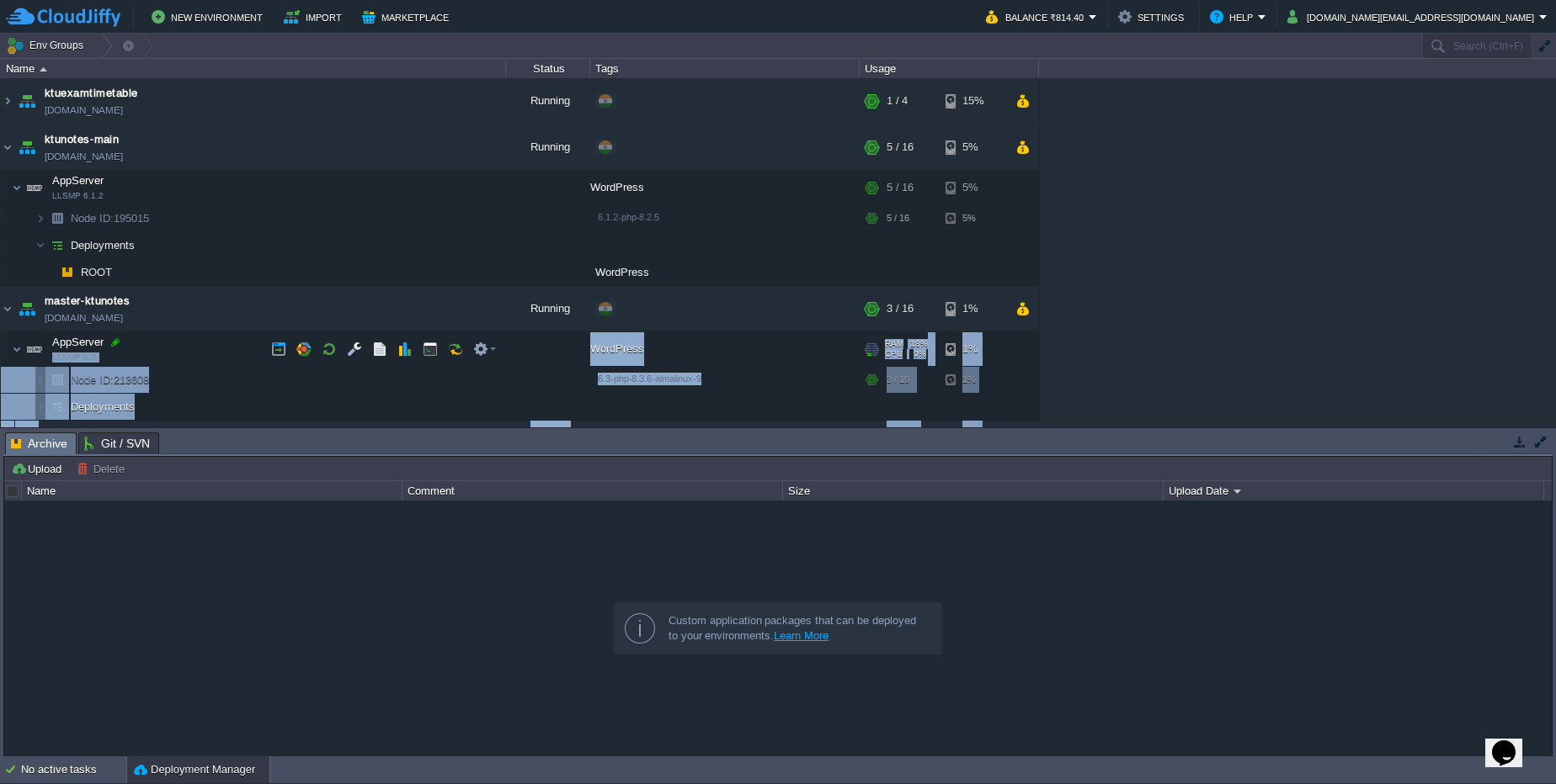
drag, startPoint x: 128, startPoint y: 362, endPoint x: 116, endPoint y: 344, distance: 21.6
click at [116, 344] on div "ktuexamtimetable ktuexamtimetable.cloudjiffy.net Running + Add to Env Group RAM…" at bounding box center [778, 253] width 1556 height 349
click at [116, 344] on div at bounding box center [115, 342] width 15 height 15
type input "AppServer"
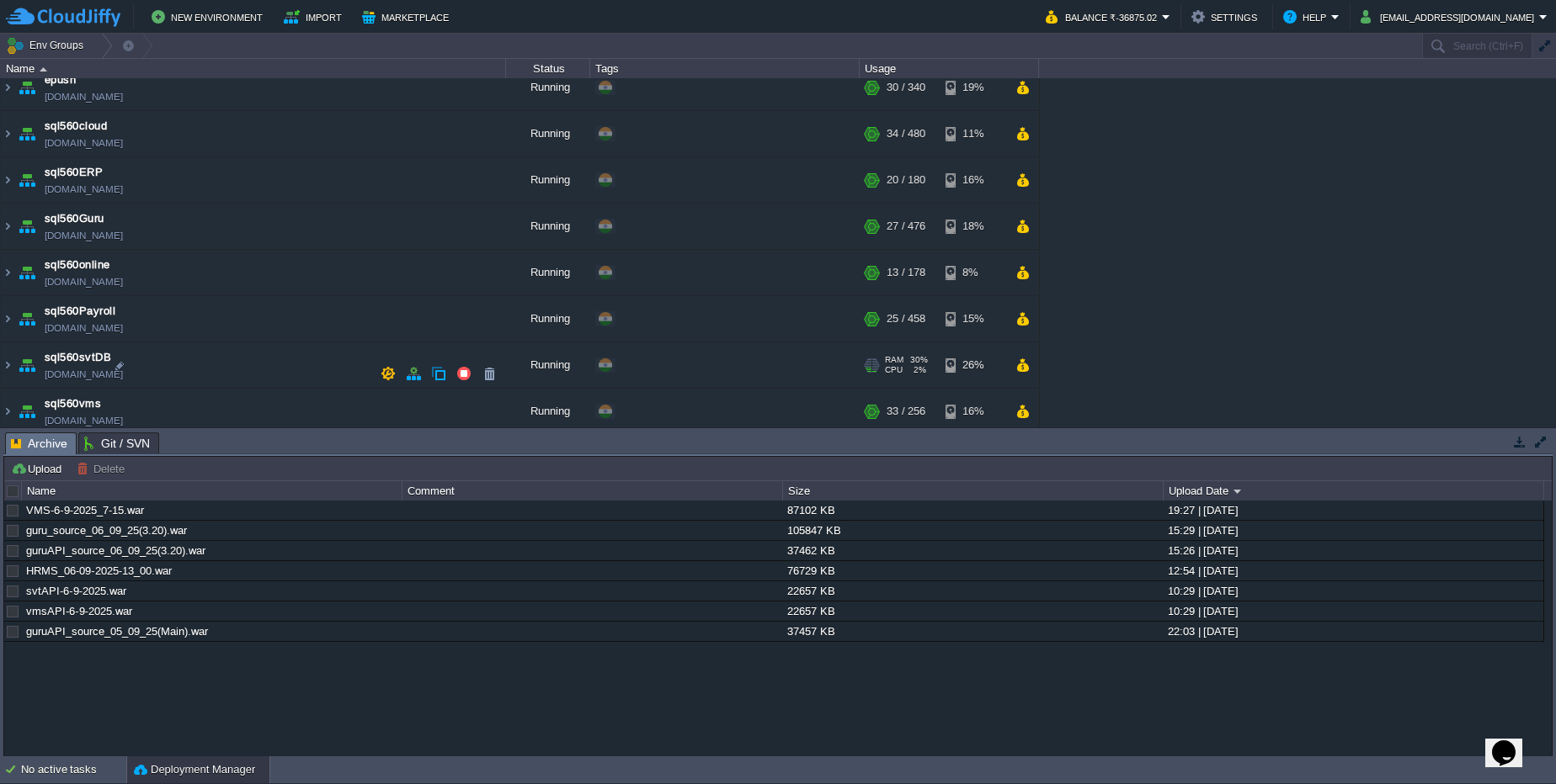
scroll to position [606, 0]
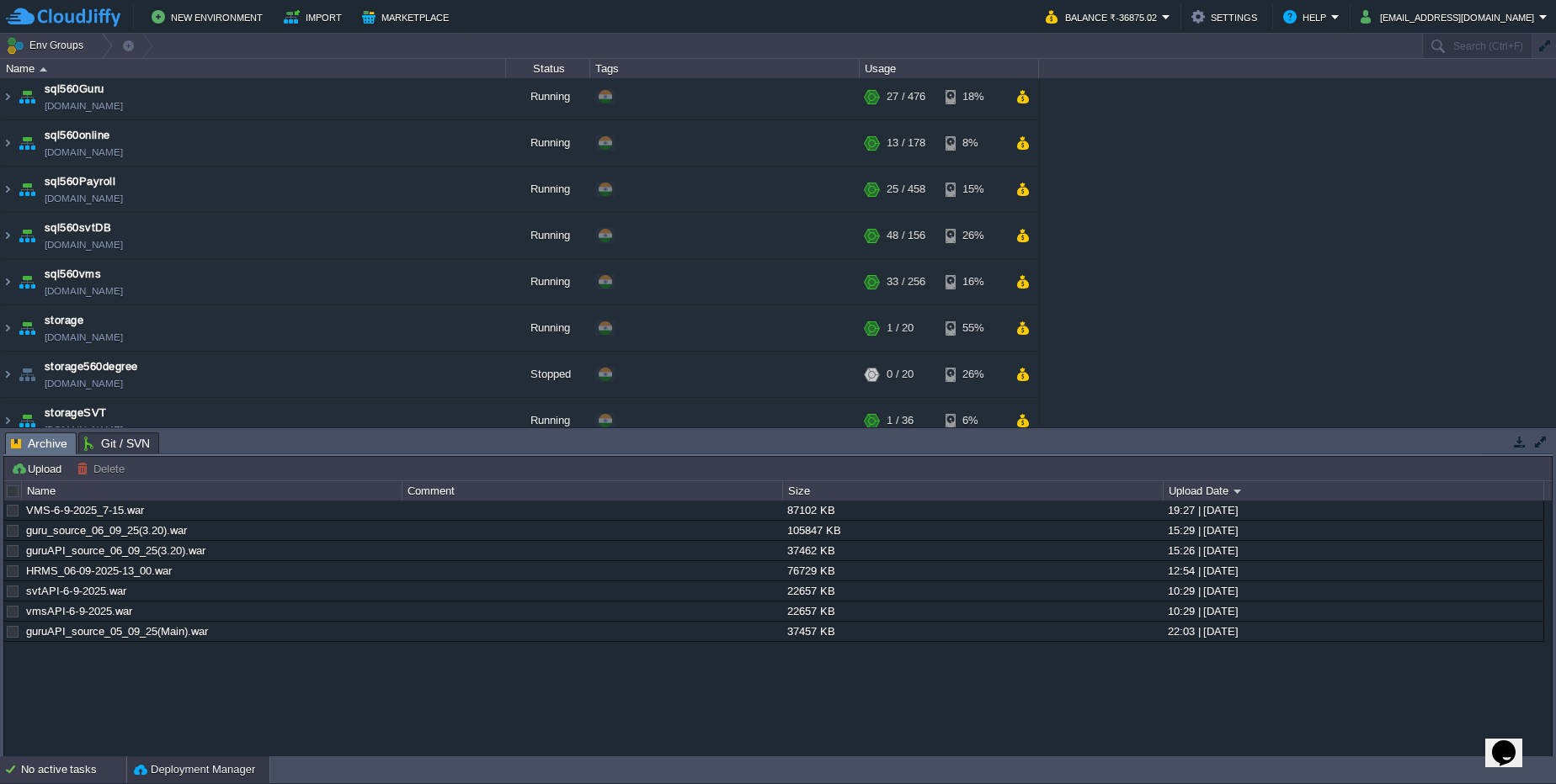
click at [42, 779] on div "No active tasks" at bounding box center [73, 770] width 106 height 27
